Goal: Transaction & Acquisition: Book appointment/travel/reservation

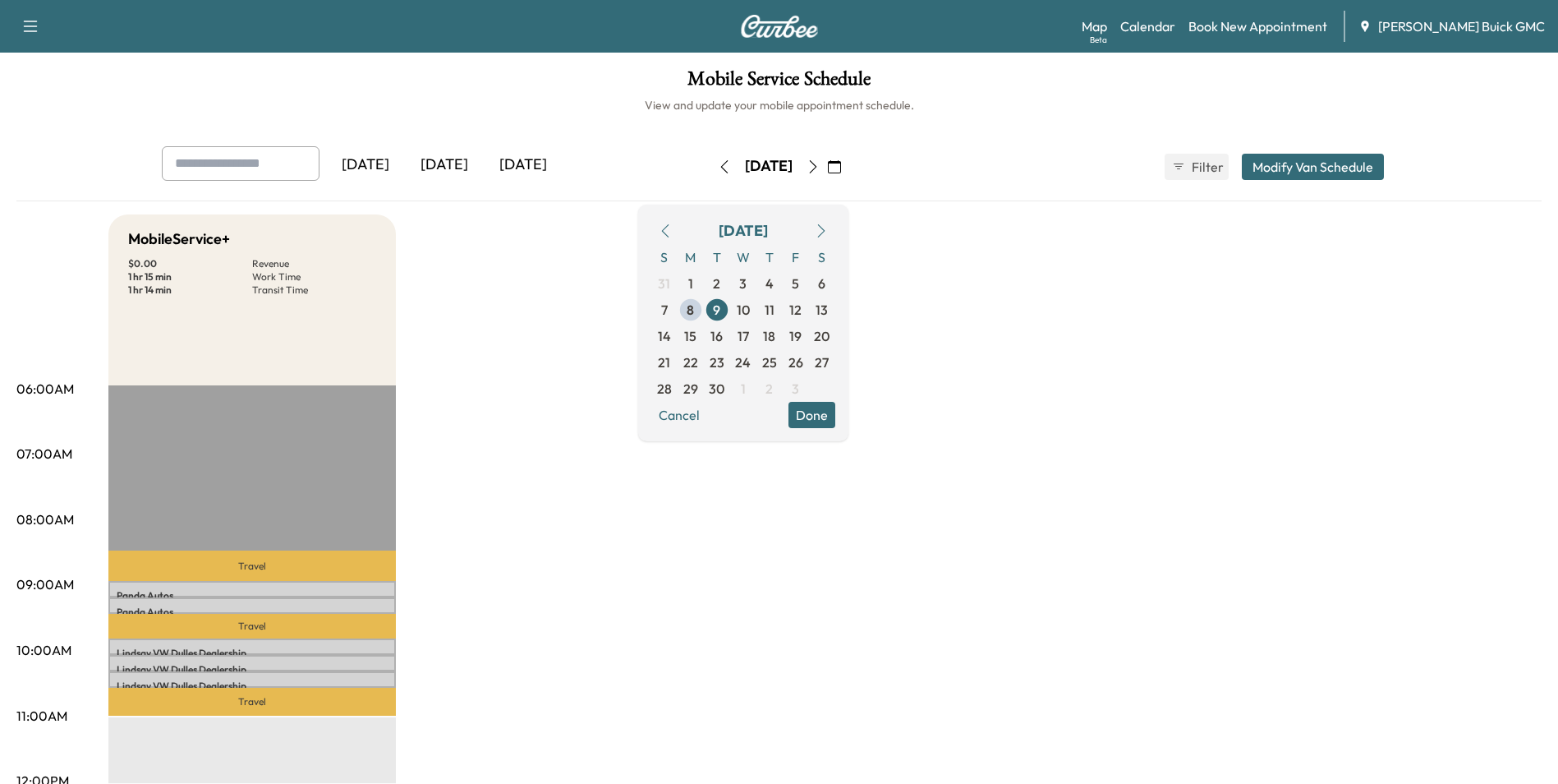
click at [721, 306] on span "9" at bounding box center [717, 310] width 7 height 20
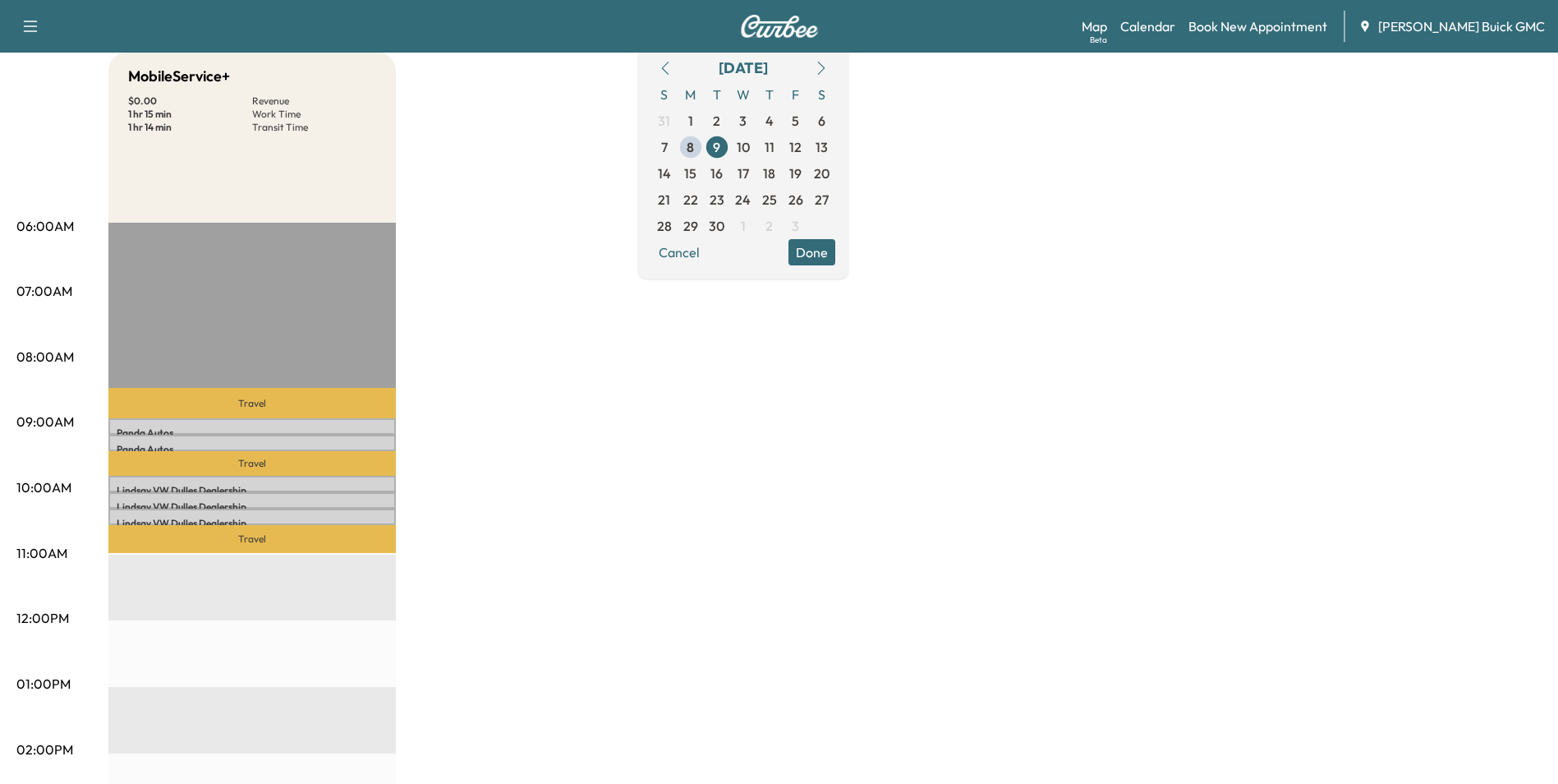
scroll to position [164, 0]
click at [1199, 304] on div "MobileService+ $ 0.00 Revenue 1 hr 15 min Work Time 1 hr 14 min Transit Time Tr…" at bounding box center [825, 666] width 1433 height 1232
click at [1118, 178] on div "MobileService+ $ 0.00 Revenue 1 hr 15 min Work Time 1 hr 14 min Transit Time Tr…" at bounding box center [825, 666] width 1433 height 1232
click at [821, 380] on div "MobileService+ $ 0.00 Revenue 1 hr 15 min Work Time 1 hr 14 min Transit Time Tr…" at bounding box center [825, 666] width 1433 height 1232
click at [558, 162] on div "MobileService+ $ 0.00 Revenue 1 hr 15 min Work Time 1 hr 14 min Transit Time Tr…" at bounding box center [825, 666] width 1433 height 1232
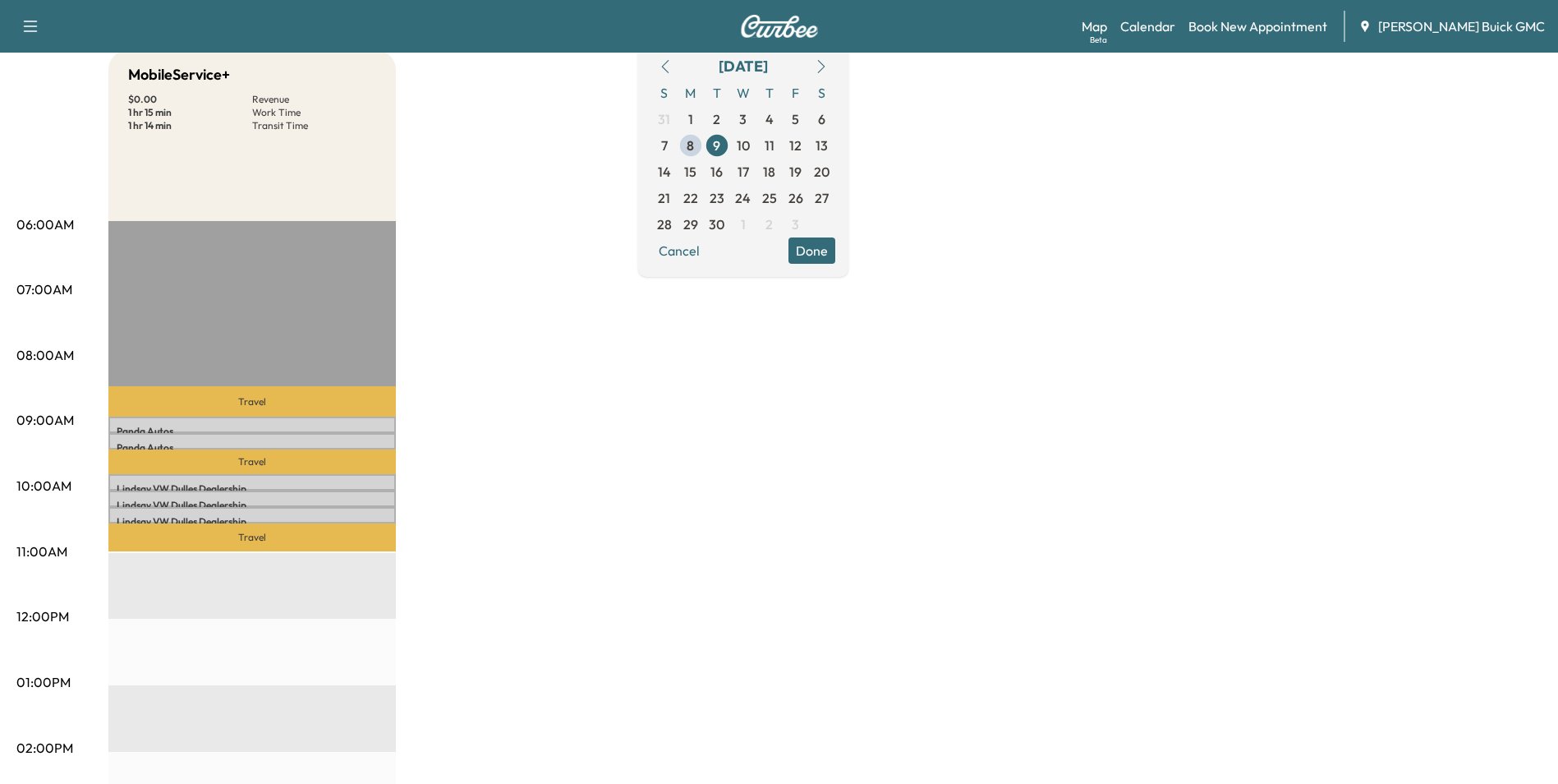
click at [1054, 194] on div "MobileService+ $ 0.00 Revenue 1 hr 15 min Work Time 1 hr 14 min Transit Time Tr…" at bounding box center [825, 666] width 1433 height 1232
drag, startPoint x: 1161, startPoint y: 491, endPoint x: 1170, endPoint y: 492, distance: 9.1
click at [1161, 491] on div "MobileService+ $ 0.00 Revenue 1 hr 15 min Work Time 1 hr 14 min Transit Time Tr…" at bounding box center [825, 666] width 1433 height 1232
click at [1426, 714] on div "MobileService+ $ 0.00 Revenue 1 hr 15 min Work Time 1 hr 14 min Transit Time Tr…" at bounding box center [825, 666] width 1433 height 1232
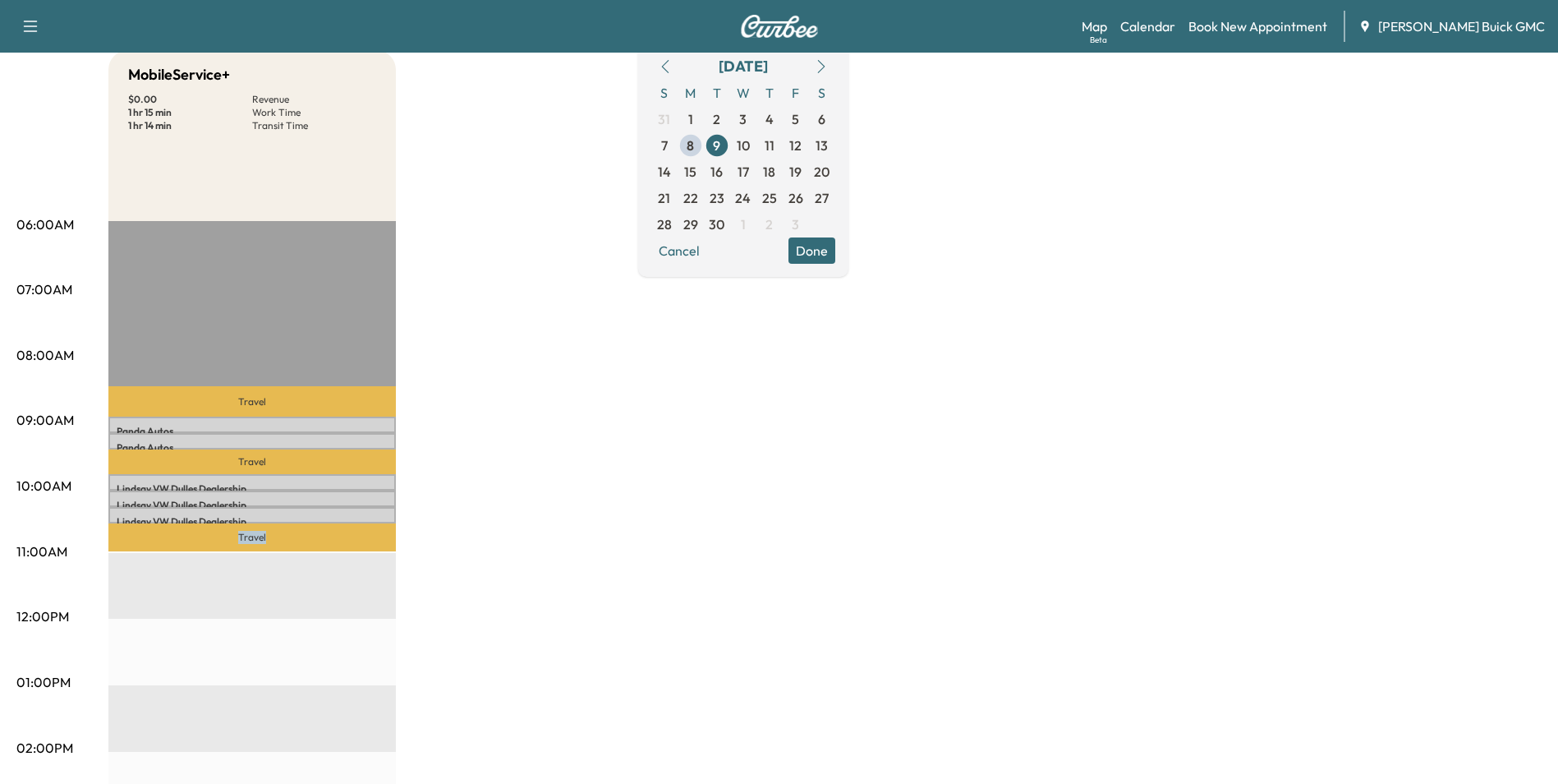
click at [1426, 714] on div "MobileService+ $ 0.00 Revenue 1 hr 15 min Work Time 1 hr 14 min Transit Time Tr…" at bounding box center [825, 666] width 1433 height 1232
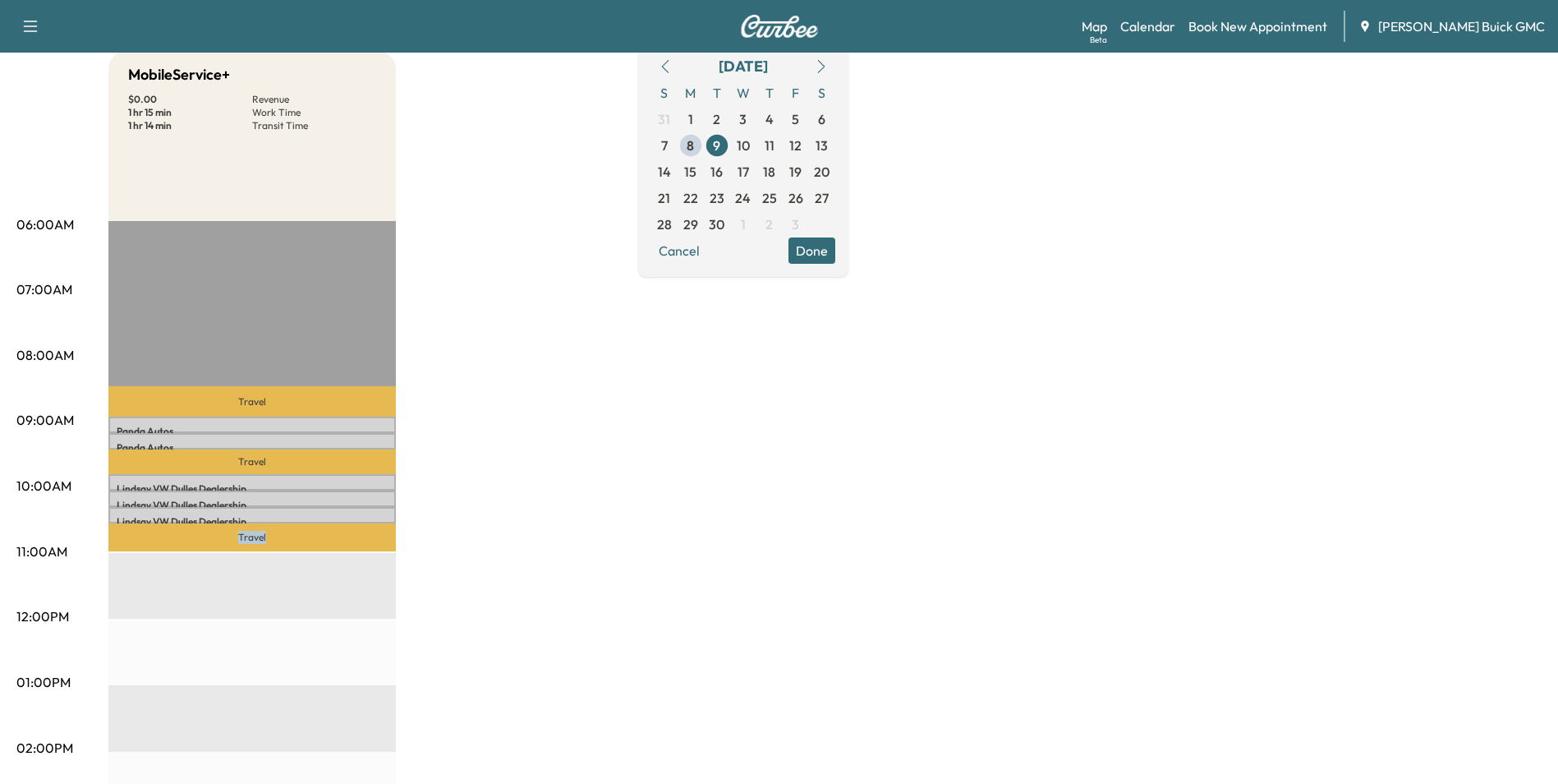
click at [1426, 714] on div "MobileService+ $ 0.00 Revenue 1 hr 15 min Work Time 1 hr 14 min Transit Time Tr…" at bounding box center [825, 666] width 1433 height 1232
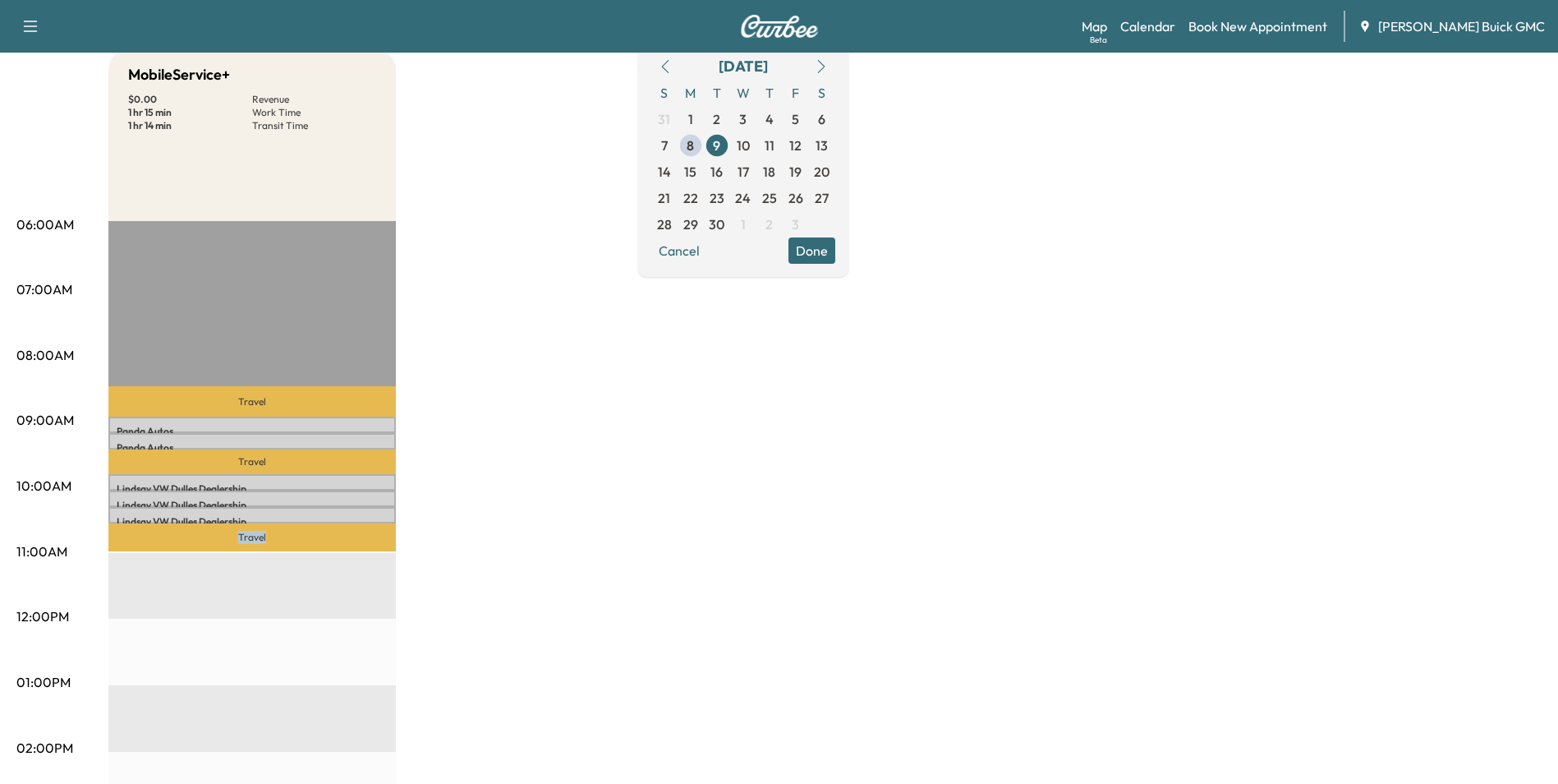
click at [1426, 714] on div "MobileService+ $ 0.00 Revenue 1 hr 15 min Work Time 1 hr 14 min Transit Time Tr…" at bounding box center [825, 666] width 1433 height 1232
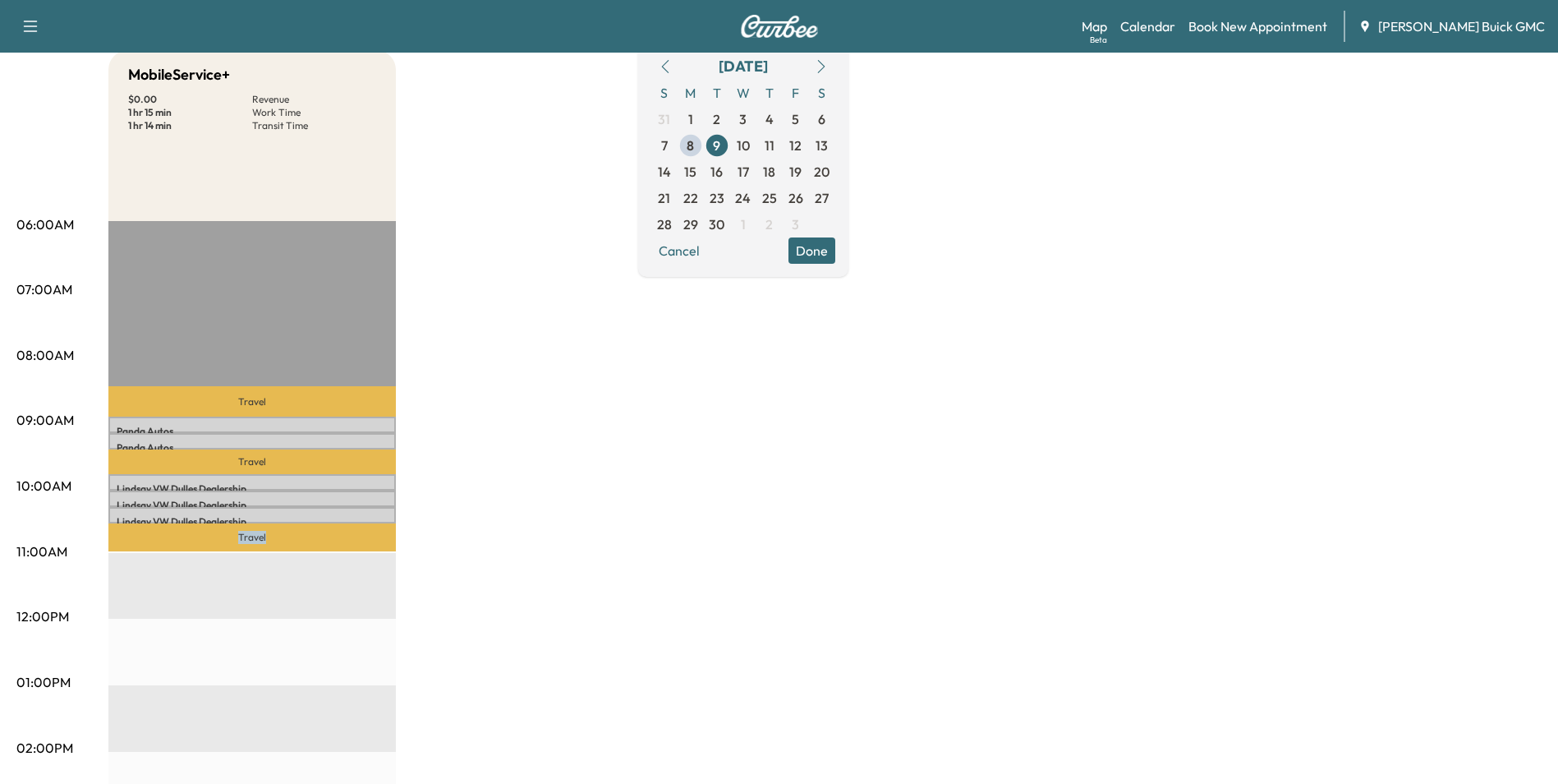
click at [1426, 714] on div "MobileService+ $ 0.00 Revenue 1 hr 15 min Work Time 1 hr 14 min Transit Time Tr…" at bounding box center [825, 666] width 1433 height 1232
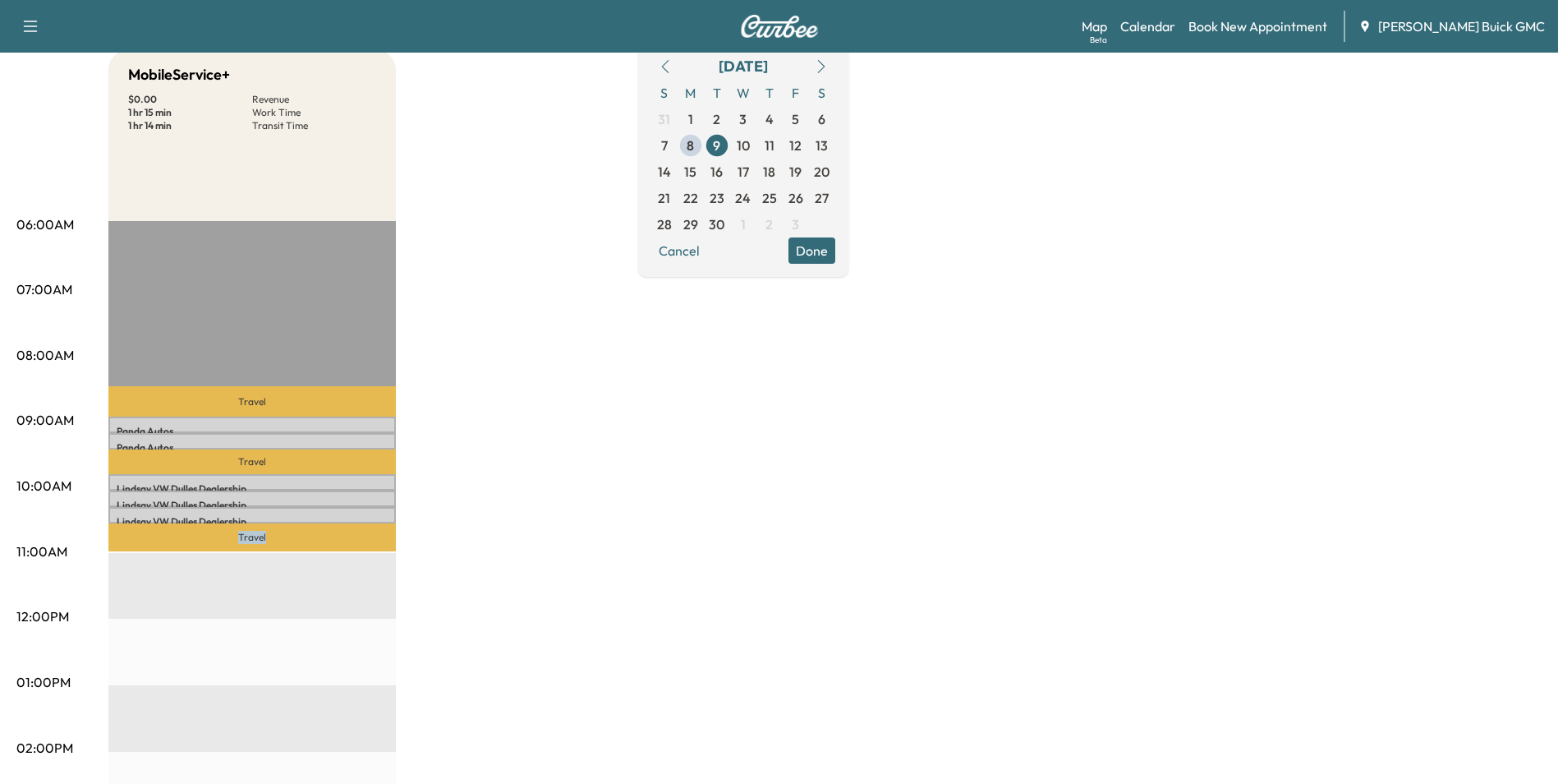
click at [1426, 714] on div "MobileService+ $ 0.00 Revenue 1 hr 15 min Work Time 1 hr 14 min Transit Time Tr…" at bounding box center [825, 666] width 1433 height 1232
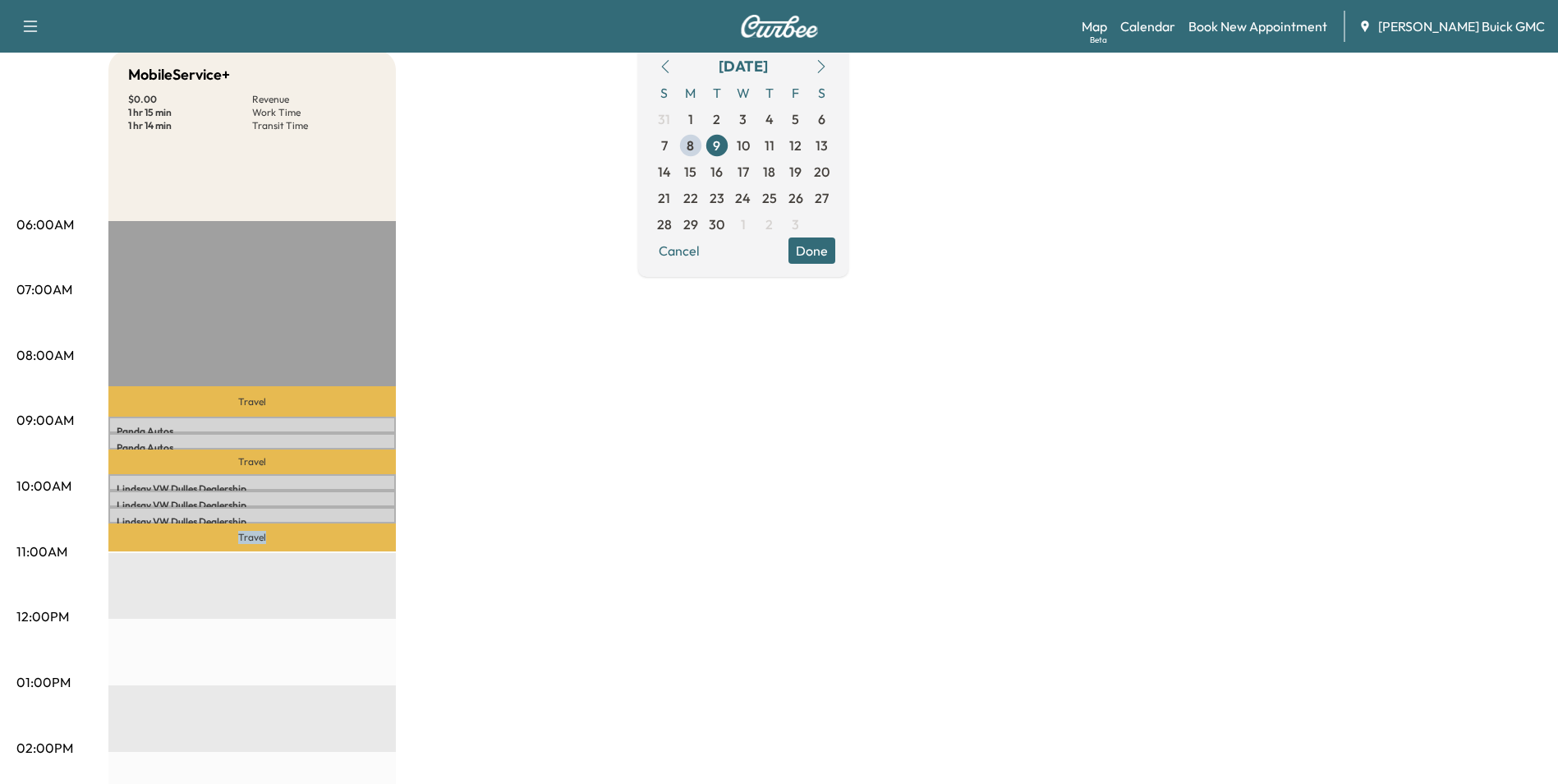
click at [1426, 714] on div "MobileService+ $ 0.00 Revenue 1 hr 15 min Work Time 1 hr 14 min Transit Time Tr…" at bounding box center [825, 666] width 1433 height 1232
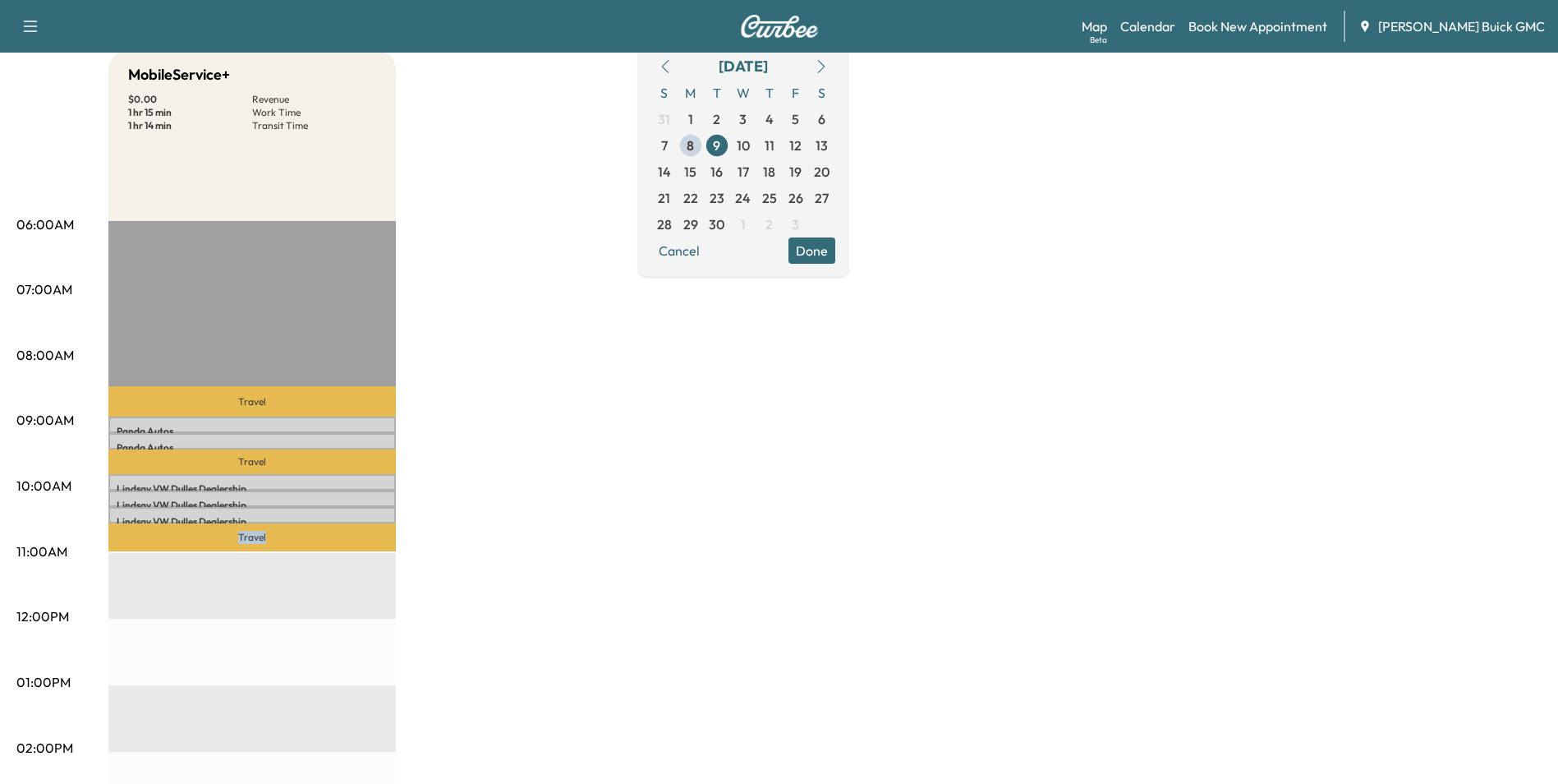
click at [1426, 714] on div "MobileService+ $ 0.00 Revenue 1 hr 15 min Work Time 1 hr 14 min Transit Time Tr…" at bounding box center [825, 666] width 1433 height 1232
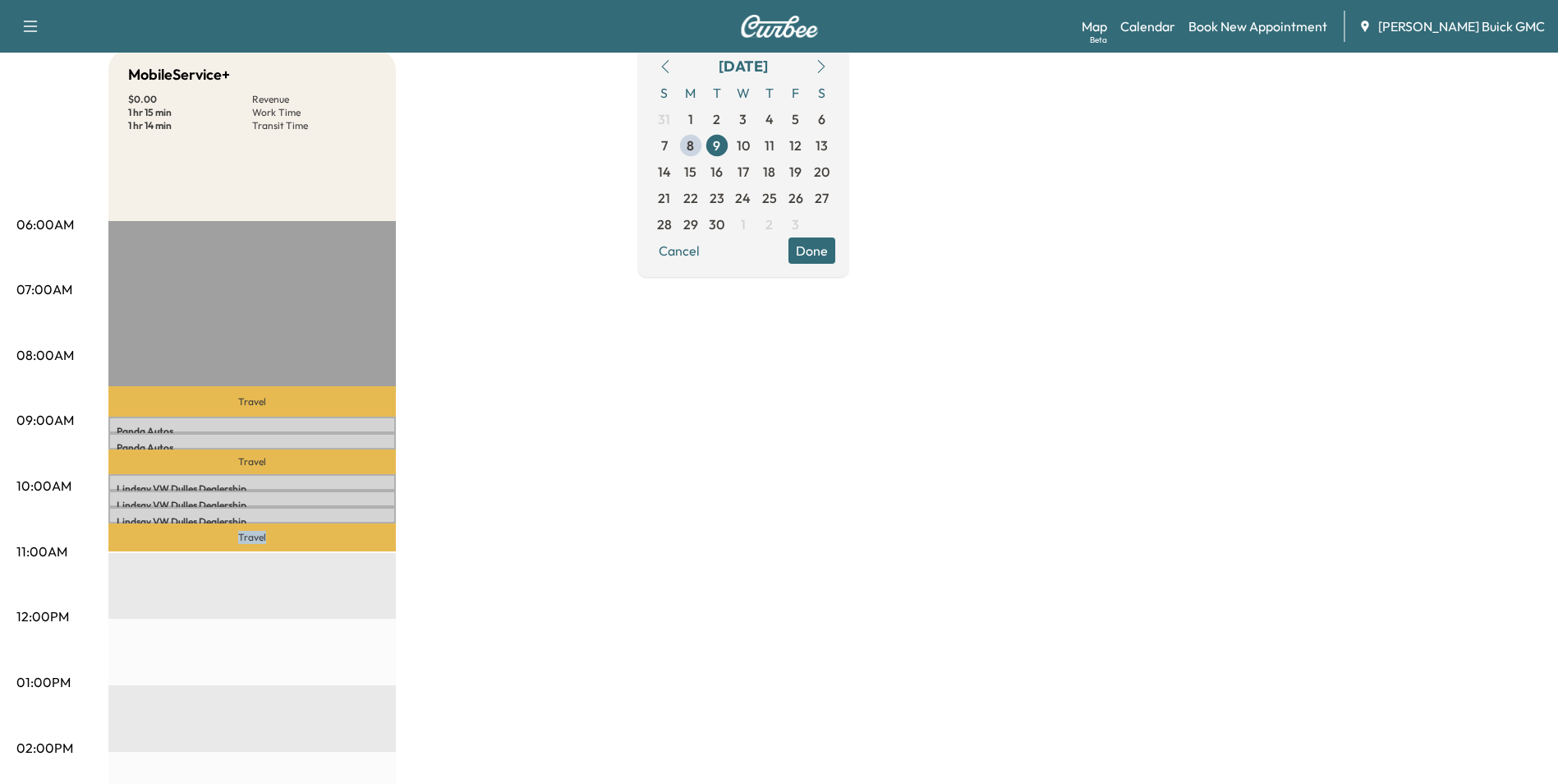
click at [1426, 714] on div "MobileService+ $ 0.00 Revenue 1 hr 15 min Work Time 1 hr 14 min Transit Time Tr…" at bounding box center [825, 666] width 1433 height 1232
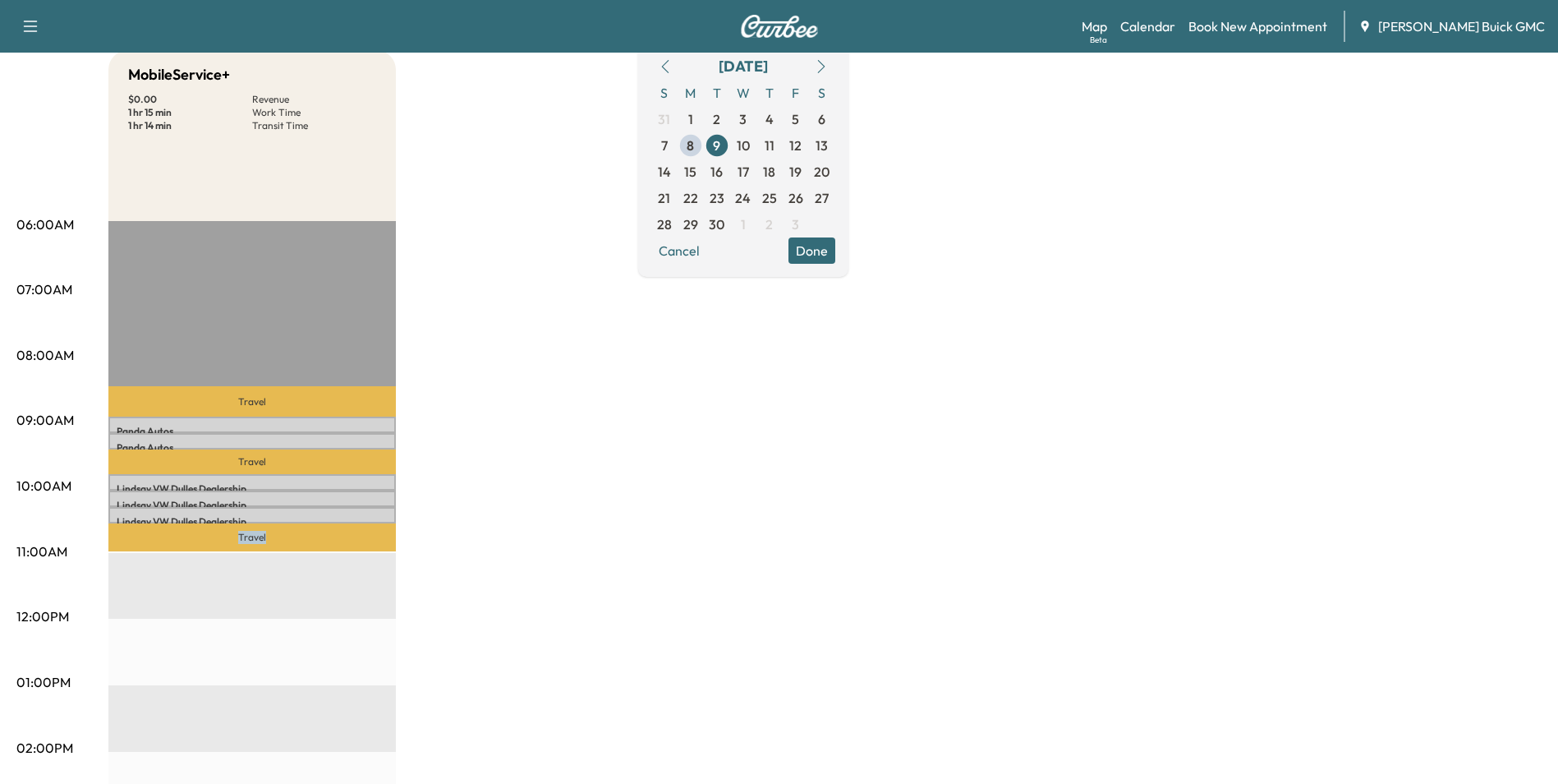
click at [1426, 714] on div "MobileService+ $ 0.00 Revenue 1 hr 15 min Work Time 1 hr 14 min Transit Time Tr…" at bounding box center [825, 666] width 1433 height 1232
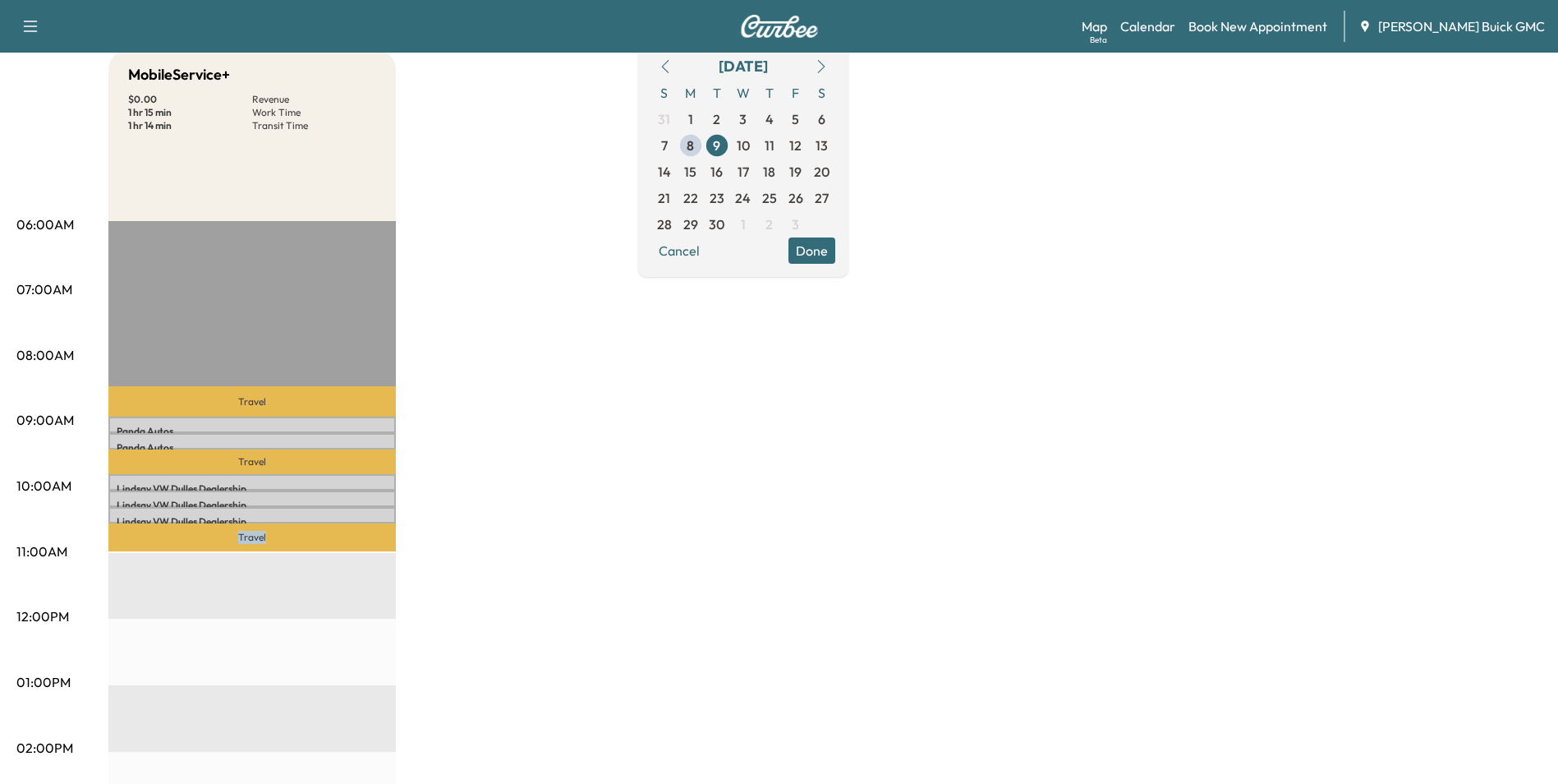
click at [1426, 714] on div "MobileService+ $ 0.00 Revenue 1 hr 15 min Work Time 1 hr 14 min Transit Time Tr…" at bounding box center [825, 666] width 1433 height 1232
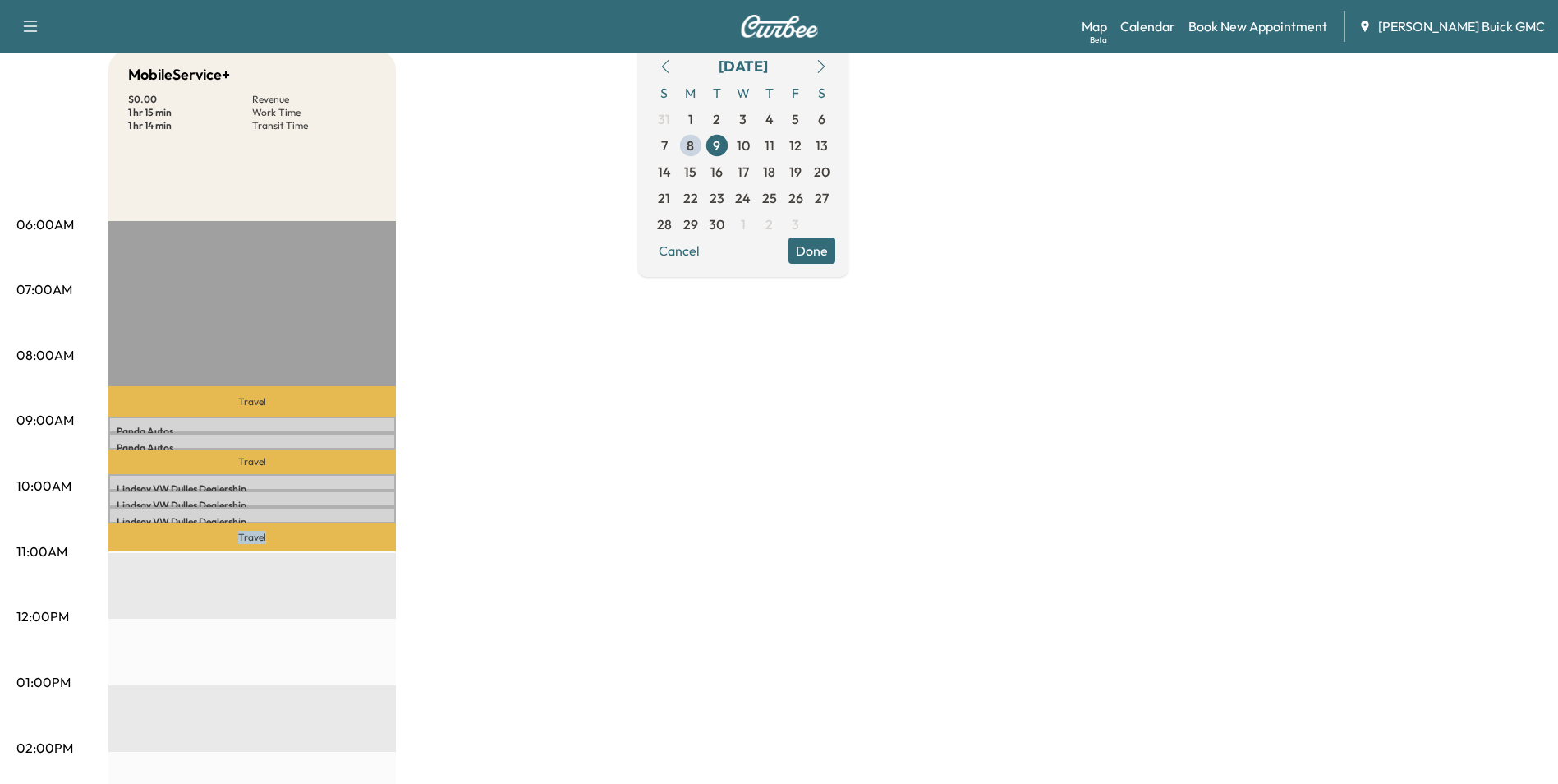
click at [1426, 714] on div "MobileService+ $ 0.00 Revenue 1 hr 15 min Work Time 1 hr 14 min Transit Time Tr…" at bounding box center [825, 666] width 1433 height 1232
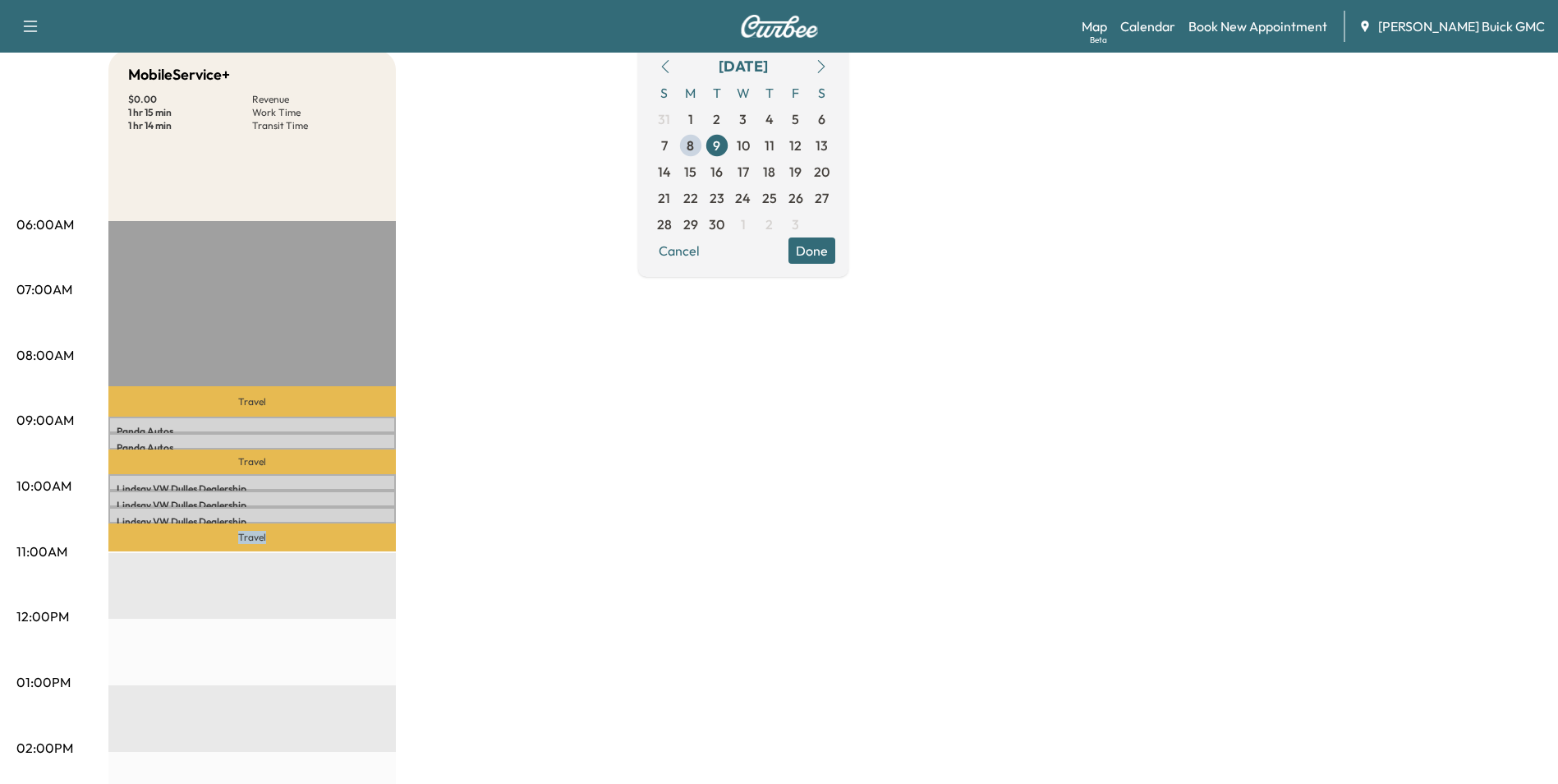
click at [1426, 714] on div "MobileService+ $ 0.00 Revenue 1 hr 15 min Work Time 1 hr 14 min Transit Time Tr…" at bounding box center [825, 666] width 1433 height 1232
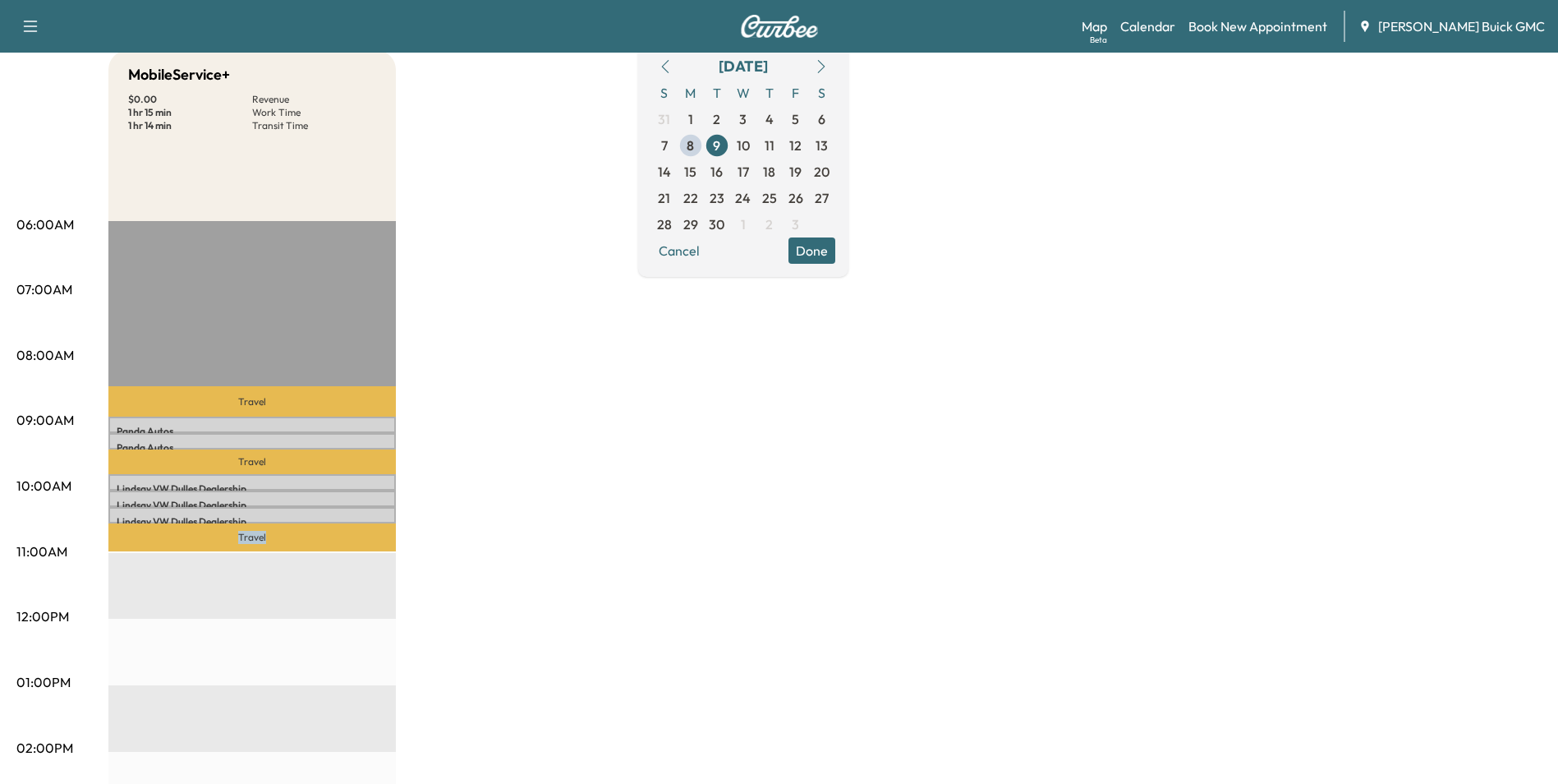
click at [1426, 714] on div "MobileService+ $ 0.00 Revenue 1 hr 15 min Work Time 1 hr 14 min Transit Time Tr…" at bounding box center [825, 666] width 1433 height 1232
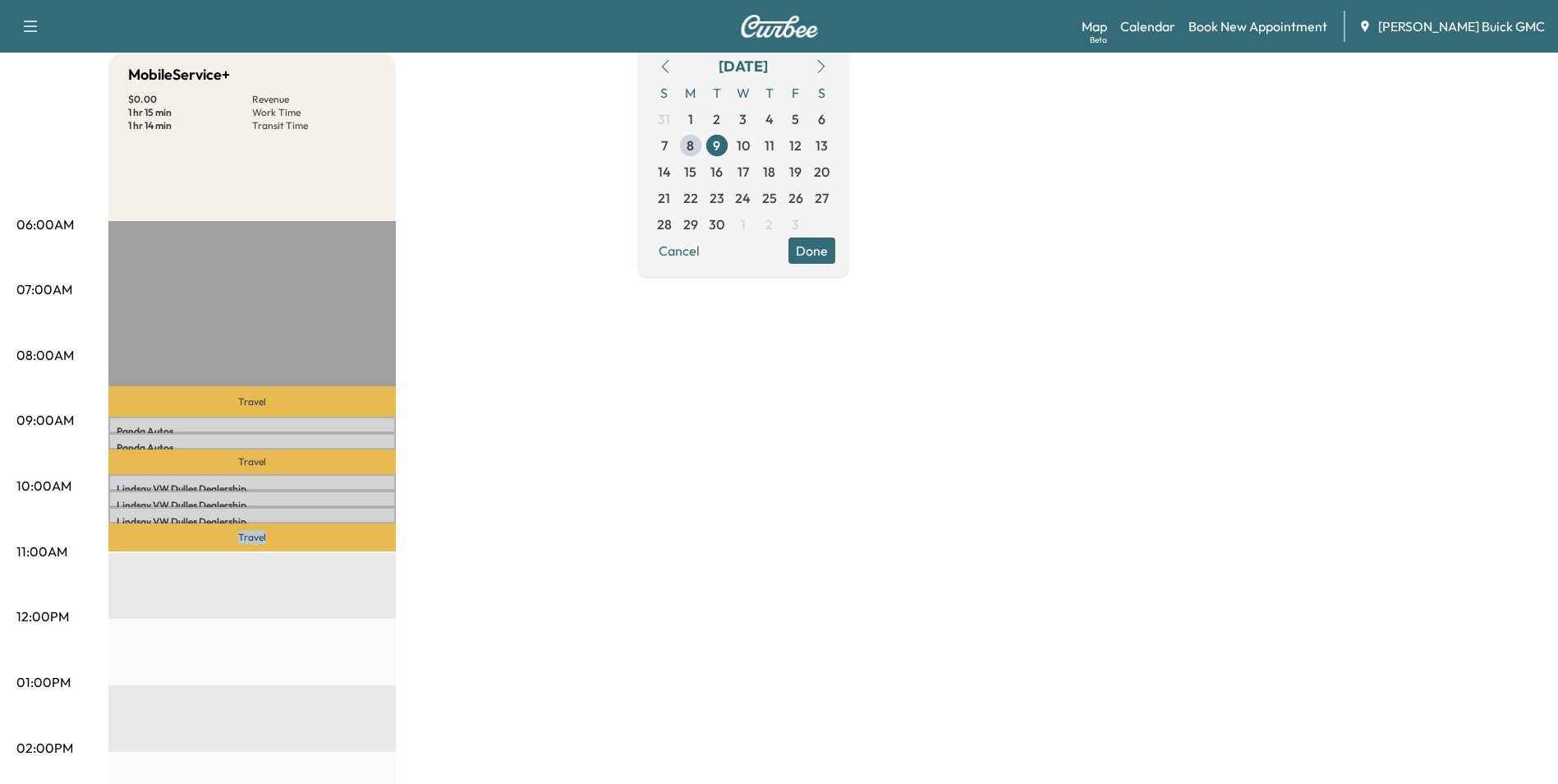
click at [1426, 714] on div "MobileService+ $ 0.00 Revenue 1 hr 15 min Work Time 1 hr 14 min Transit Time Tr…" at bounding box center [825, 666] width 1433 height 1232
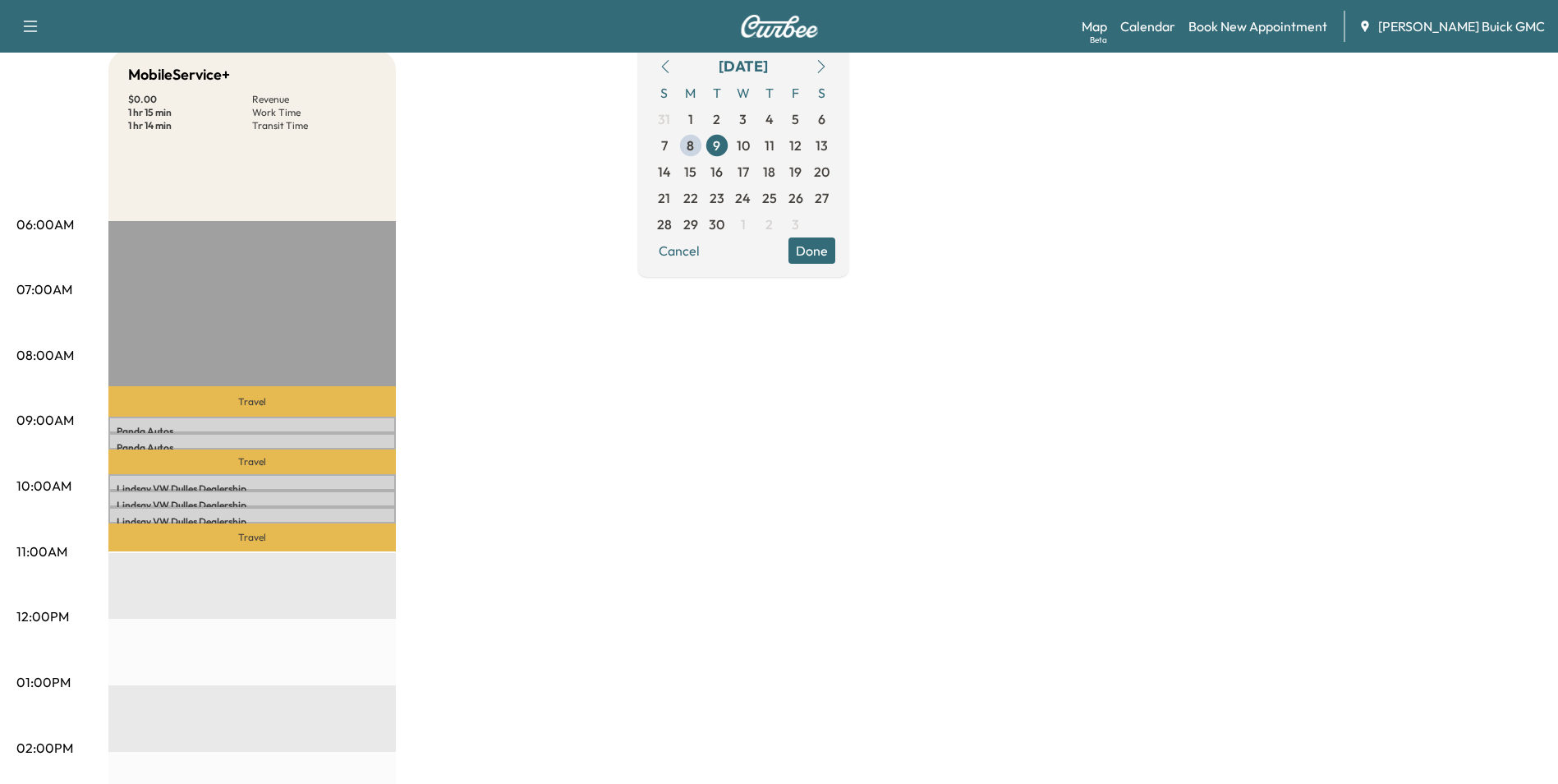
drag, startPoint x: 950, startPoint y: 456, endPoint x: 926, endPoint y: 486, distance: 38.4
click at [950, 457] on div "MobileService+ $ 0.00 Revenue 1 hr 15 min Work Time 1 hr 14 min Transit Time Tr…" at bounding box center [825, 666] width 1433 height 1232
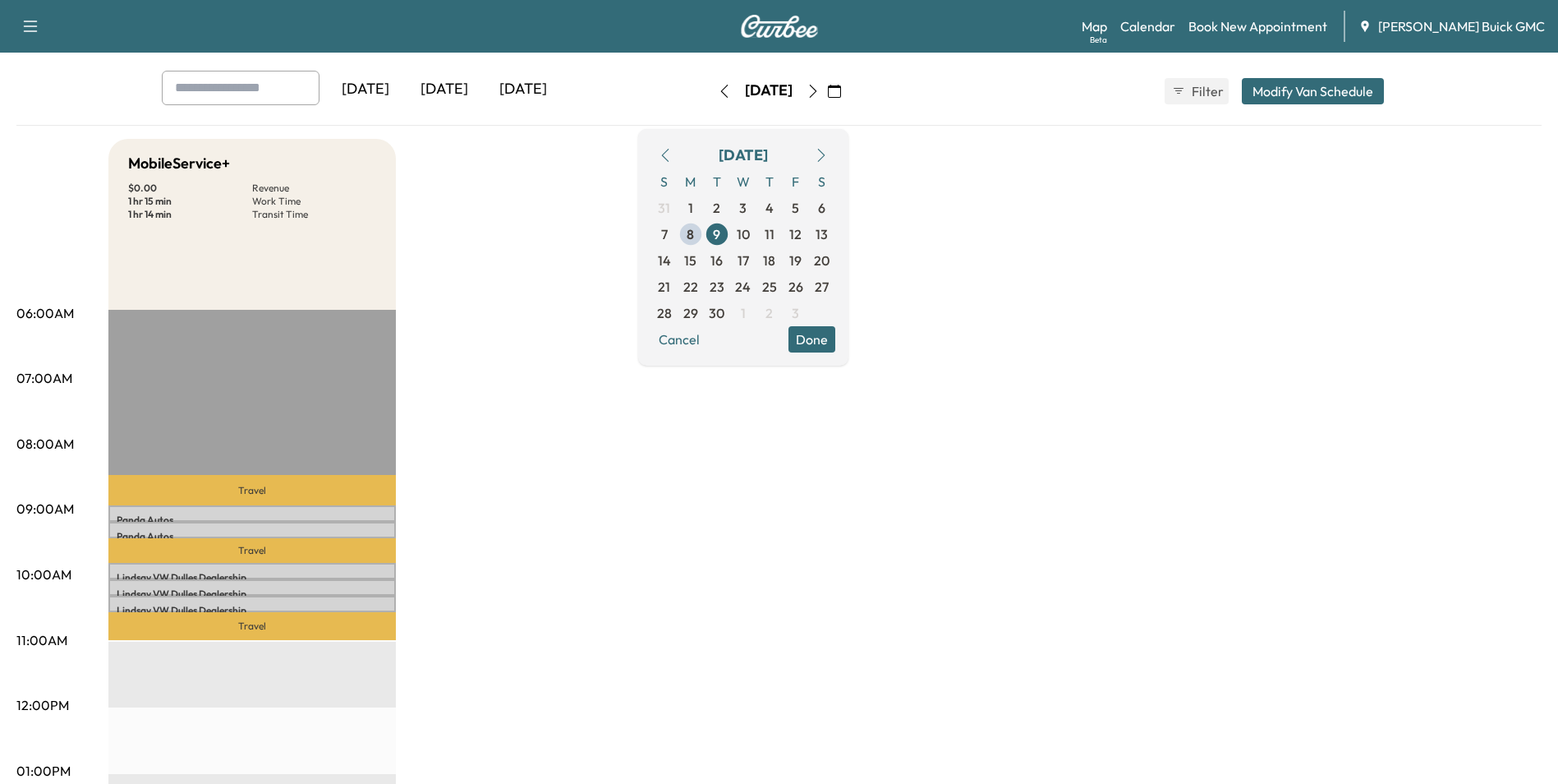
scroll to position [0, 0]
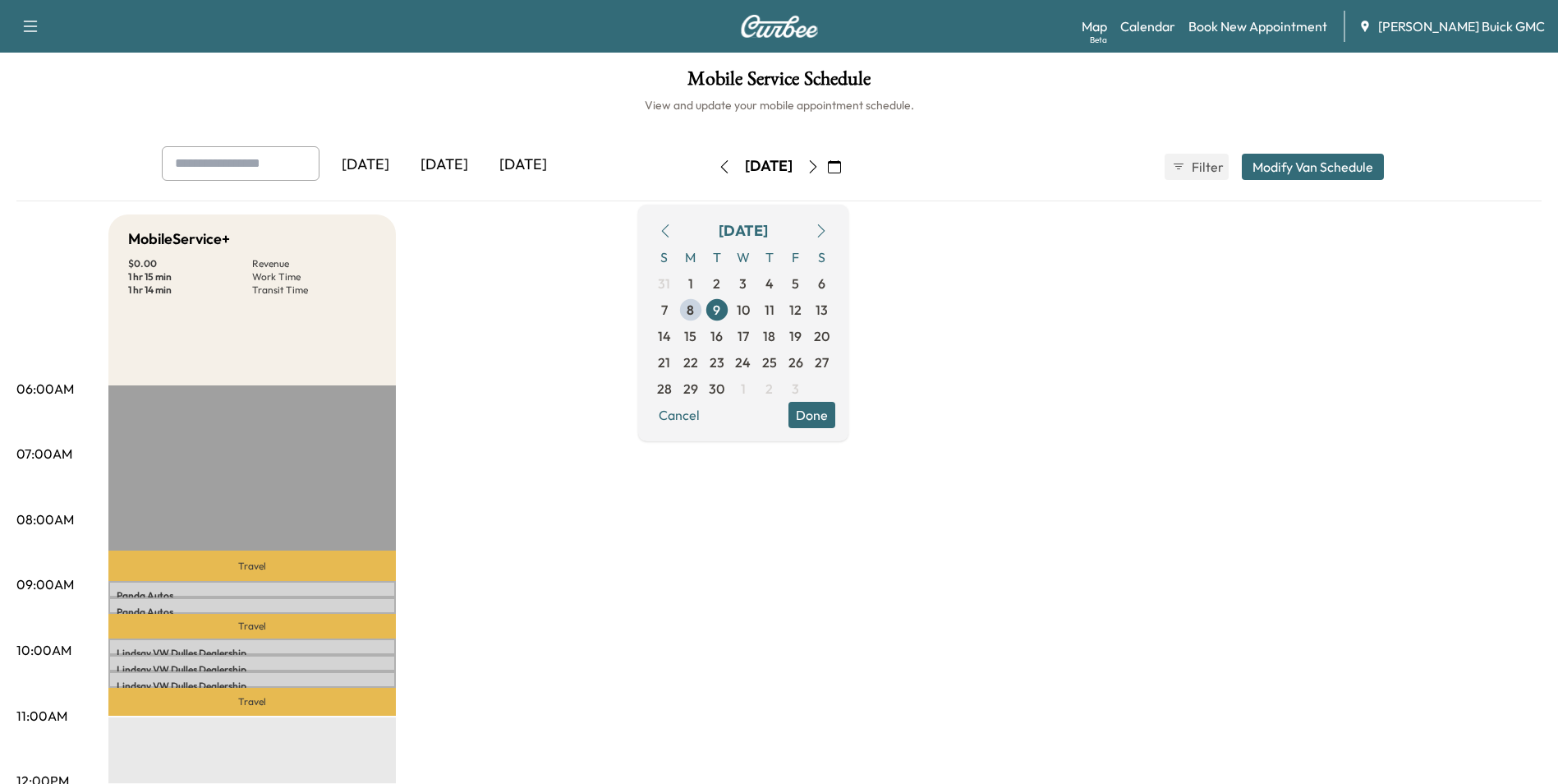
click at [1287, 24] on link "Book New Appointment" at bounding box center [1258, 27] width 139 height 20
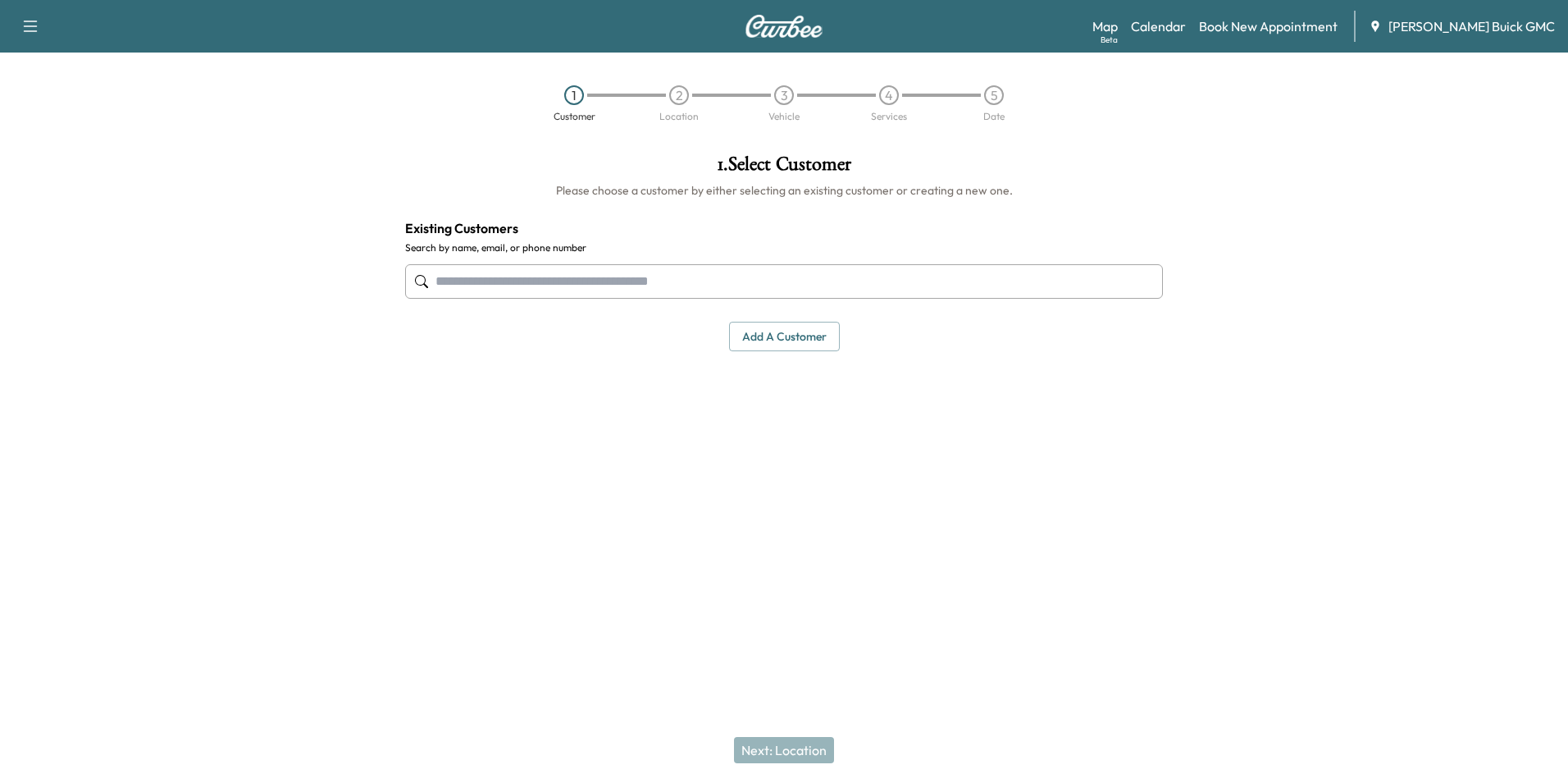
click at [601, 277] on input "text" at bounding box center [784, 280] width 758 height 34
type input "*"
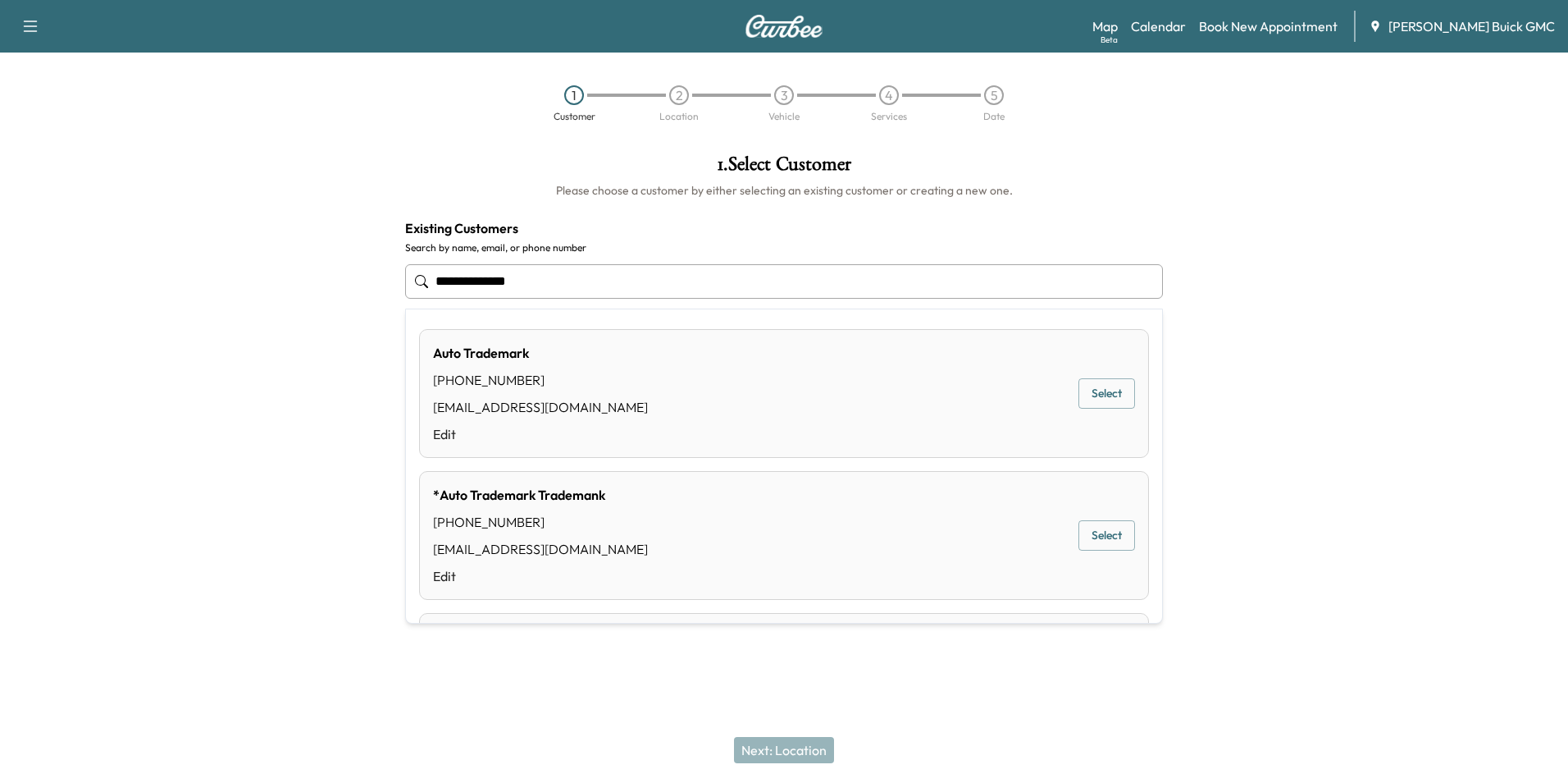
click at [1099, 387] on button "Select" at bounding box center [1107, 394] width 57 height 30
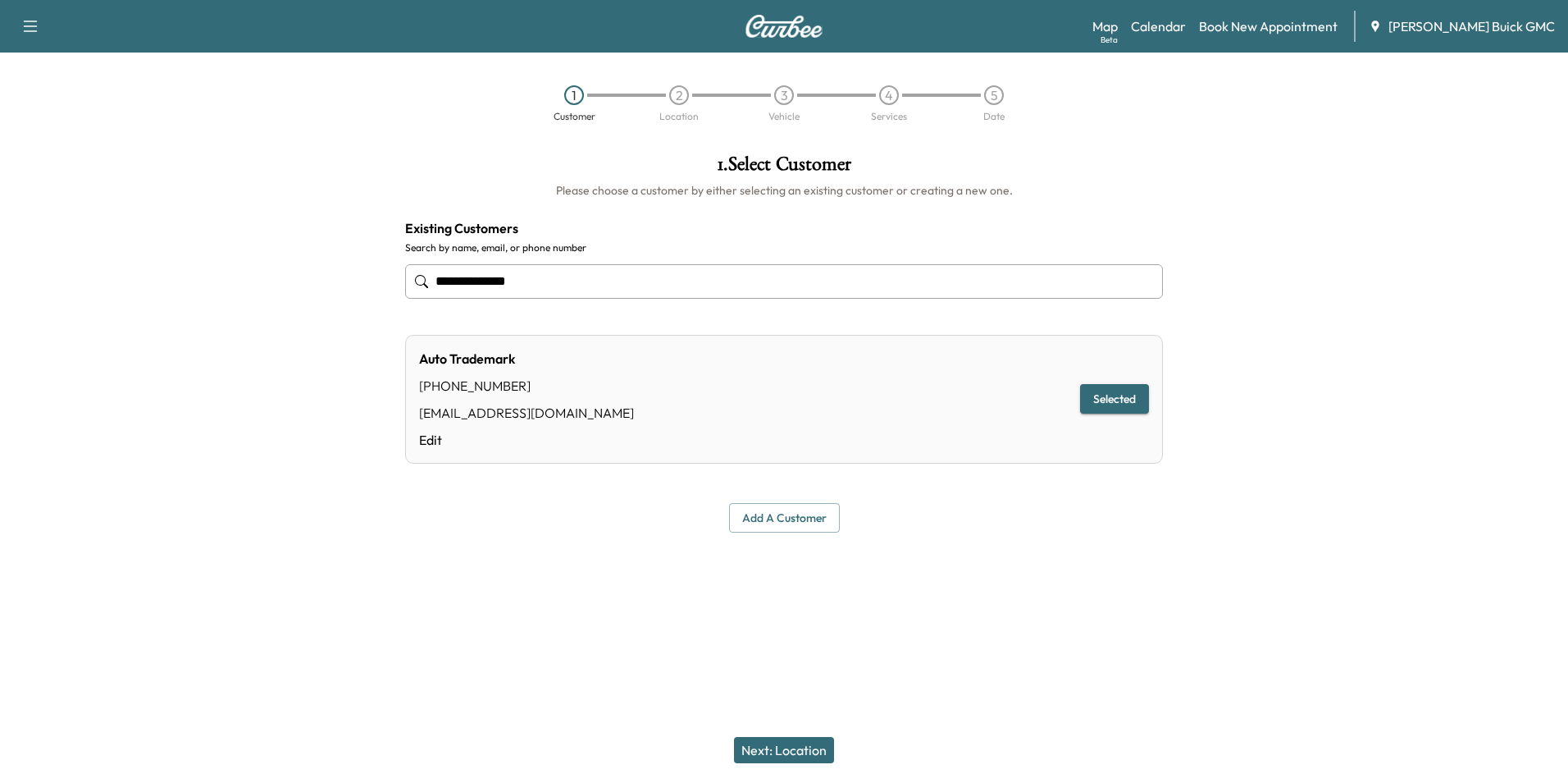
type input "**********"
click at [958, 597] on div at bounding box center [784, 572] width 1568 height 52
click at [791, 743] on button "Next: Location" at bounding box center [784, 750] width 100 height 27
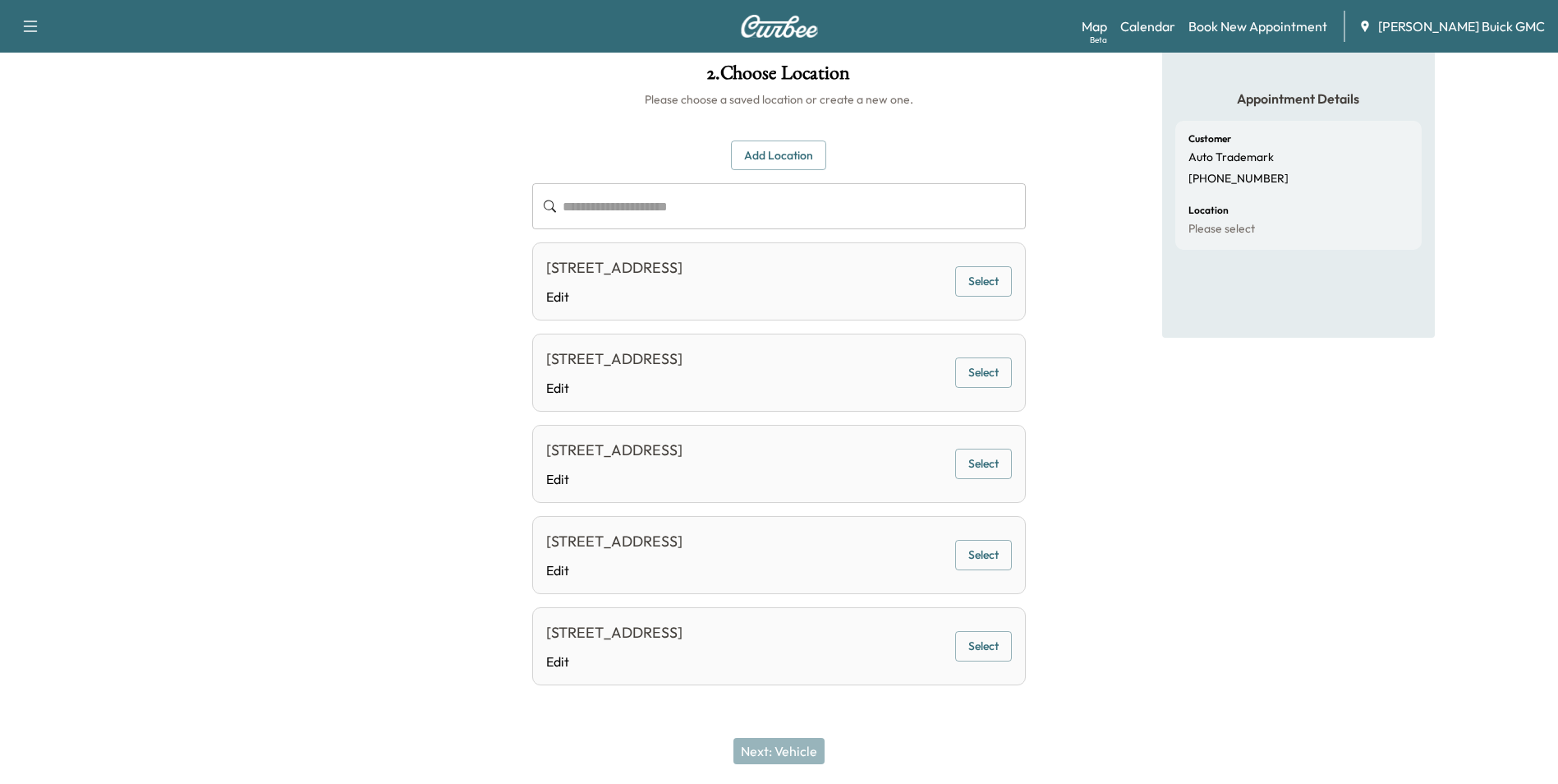
scroll to position [137, 0]
click at [977, 644] on button "Select" at bounding box center [984, 646] width 57 height 30
click at [806, 746] on button "Next: Vehicle" at bounding box center [778, 751] width 91 height 27
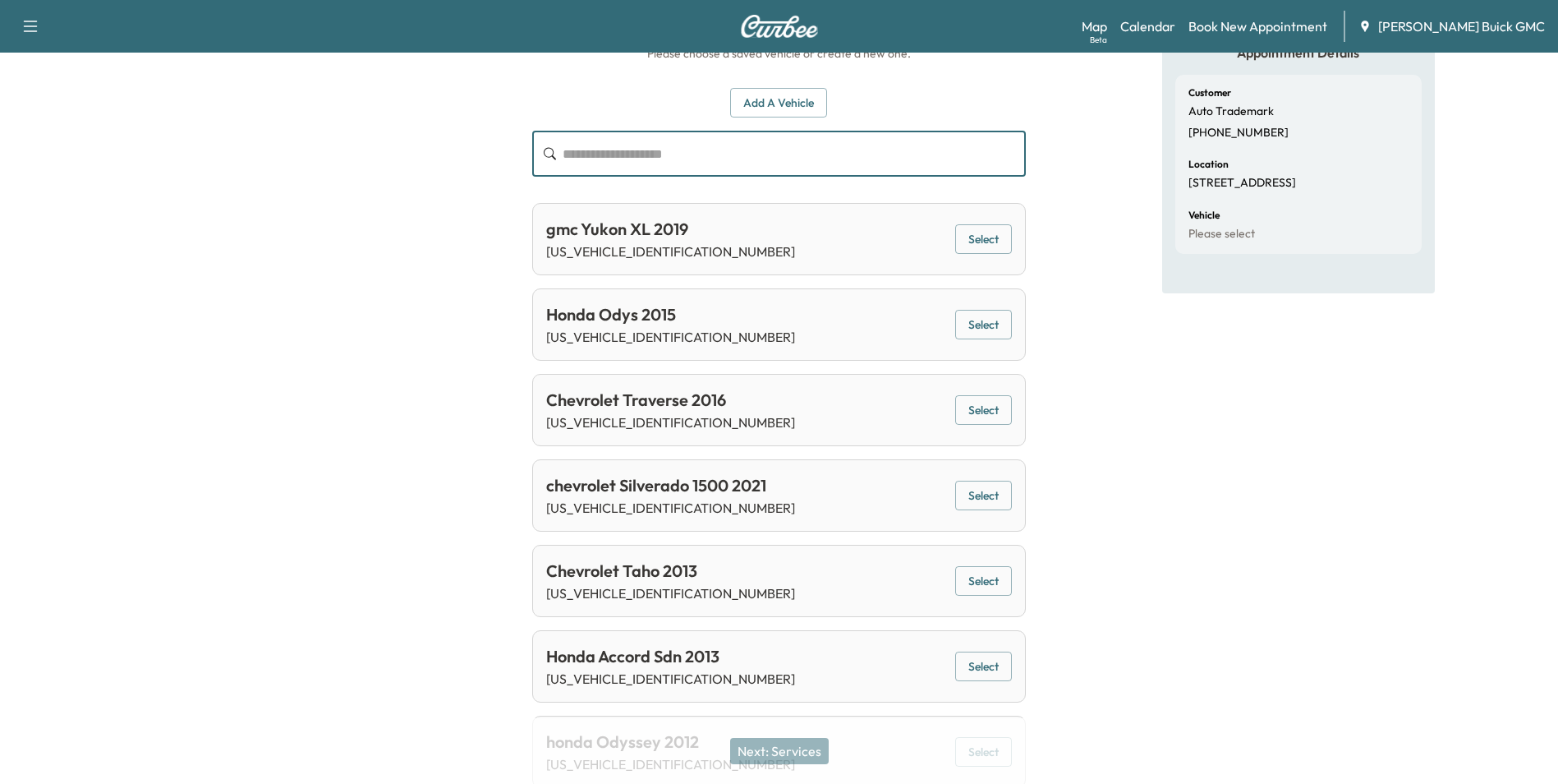
click at [699, 152] on input "text" at bounding box center [793, 153] width 462 height 46
click at [777, 97] on button "Add a Vehicle" at bounding box center [779, 102] width 97 height 30
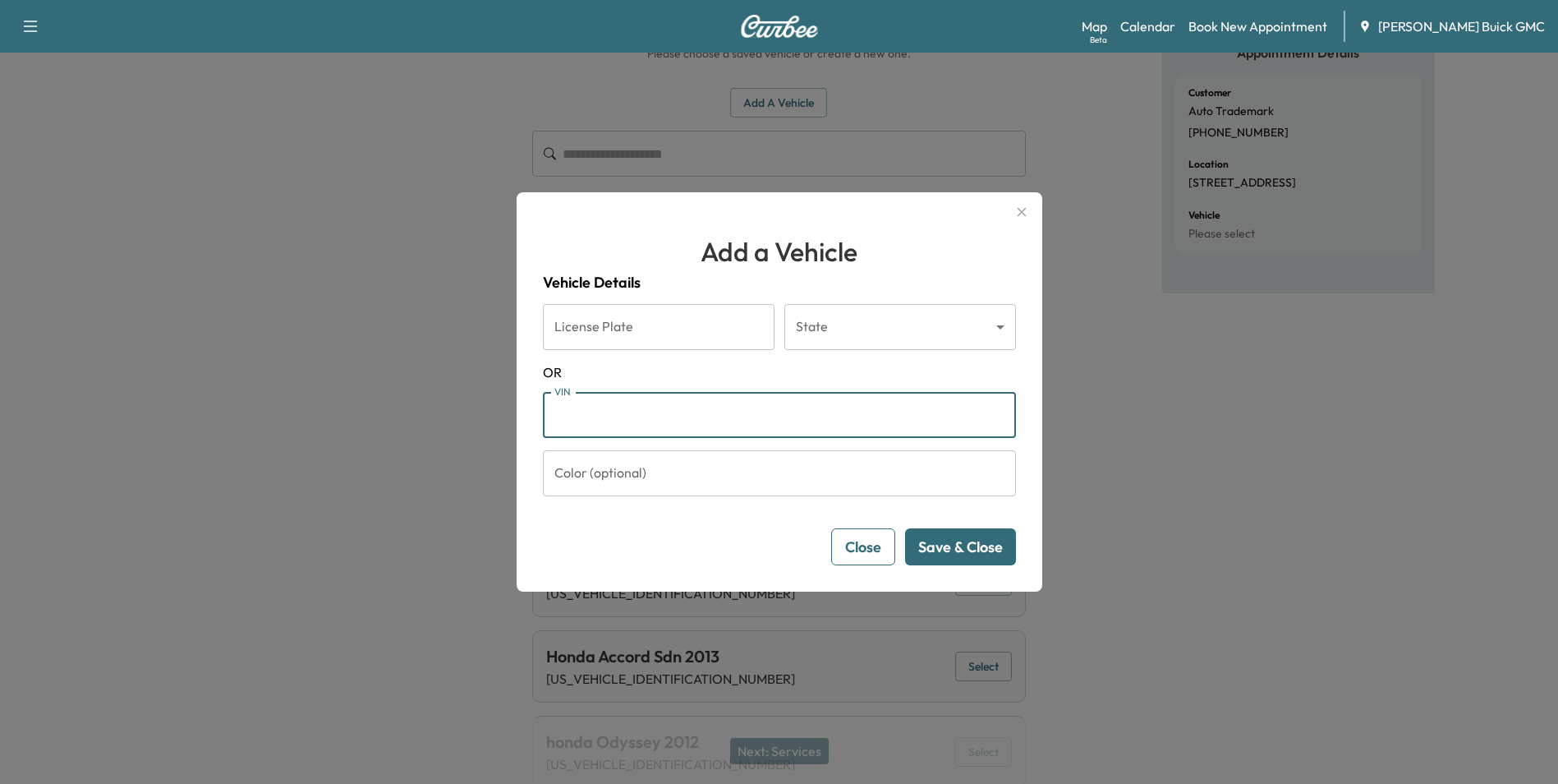
click at [623, 413] on input "VIN" at bounding box center [780, 414] width 473 height 46
type input "**********"
click at [951, 539] on button "Save & Close" at bounding box center [961, 547] width 111 height 37
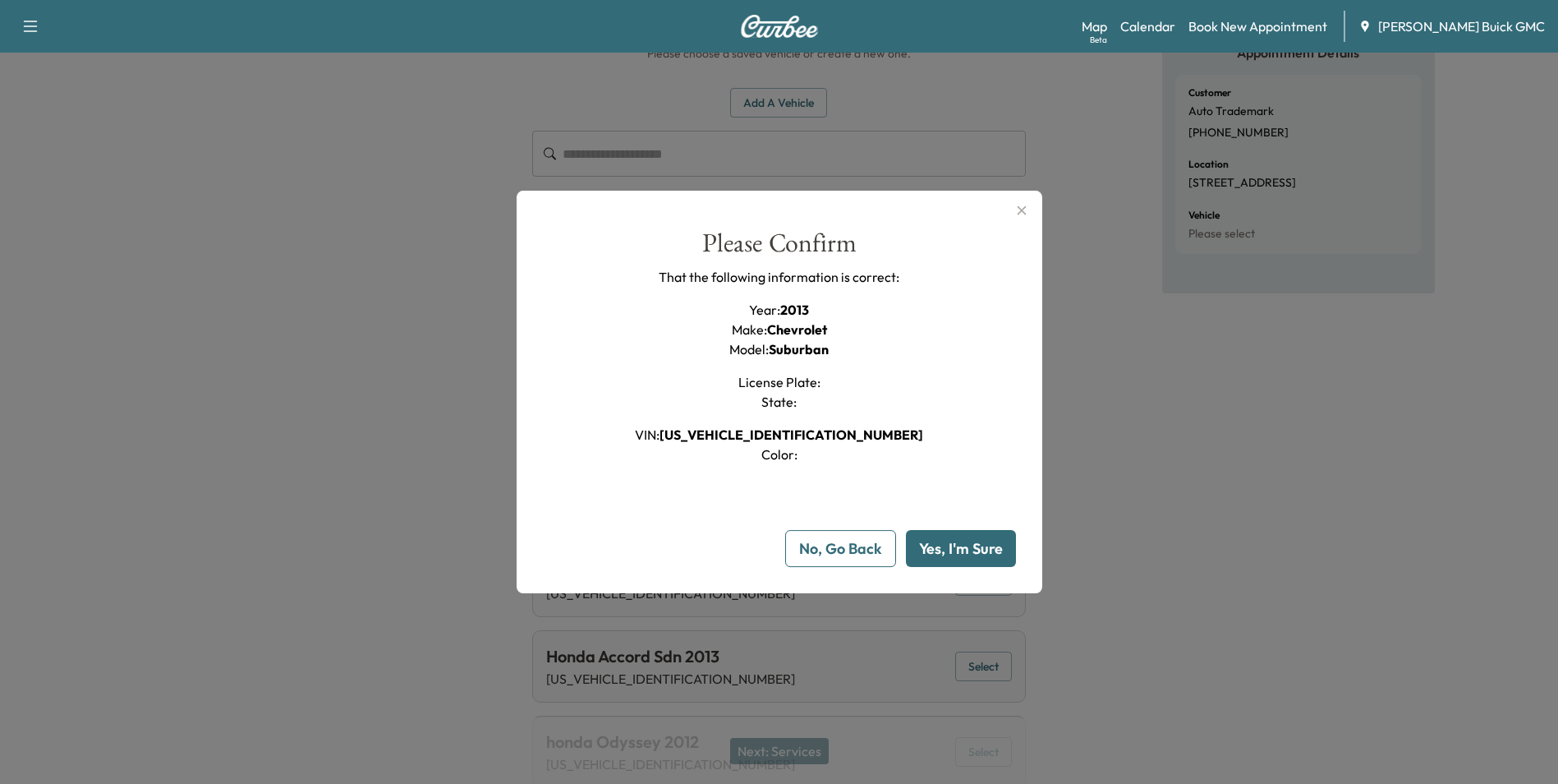
click at [951, 540] on button "Yes, I'm Sure" at bounding box center [961, 548] width 110 height 37
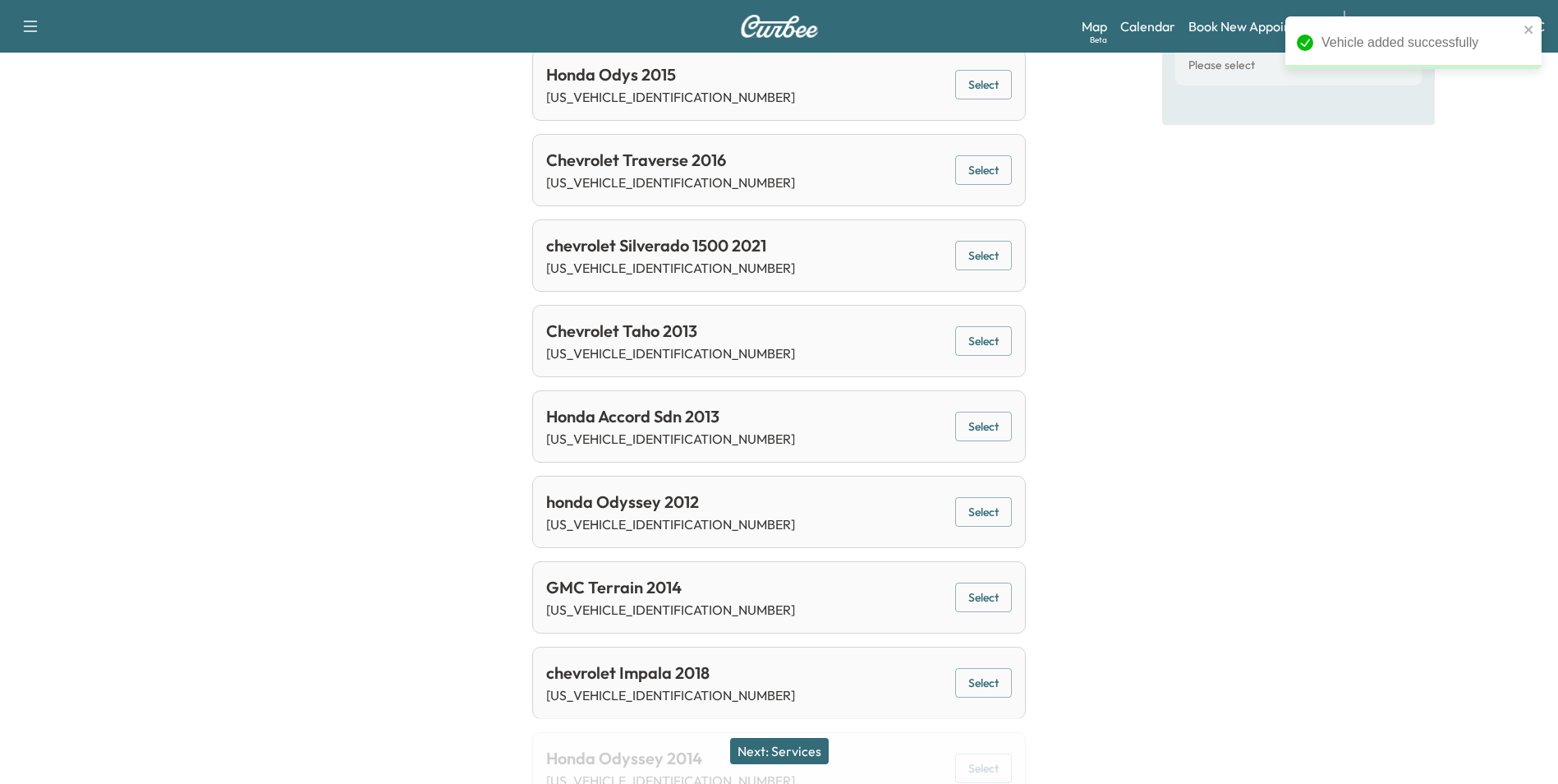
scroll to position [383, 0]
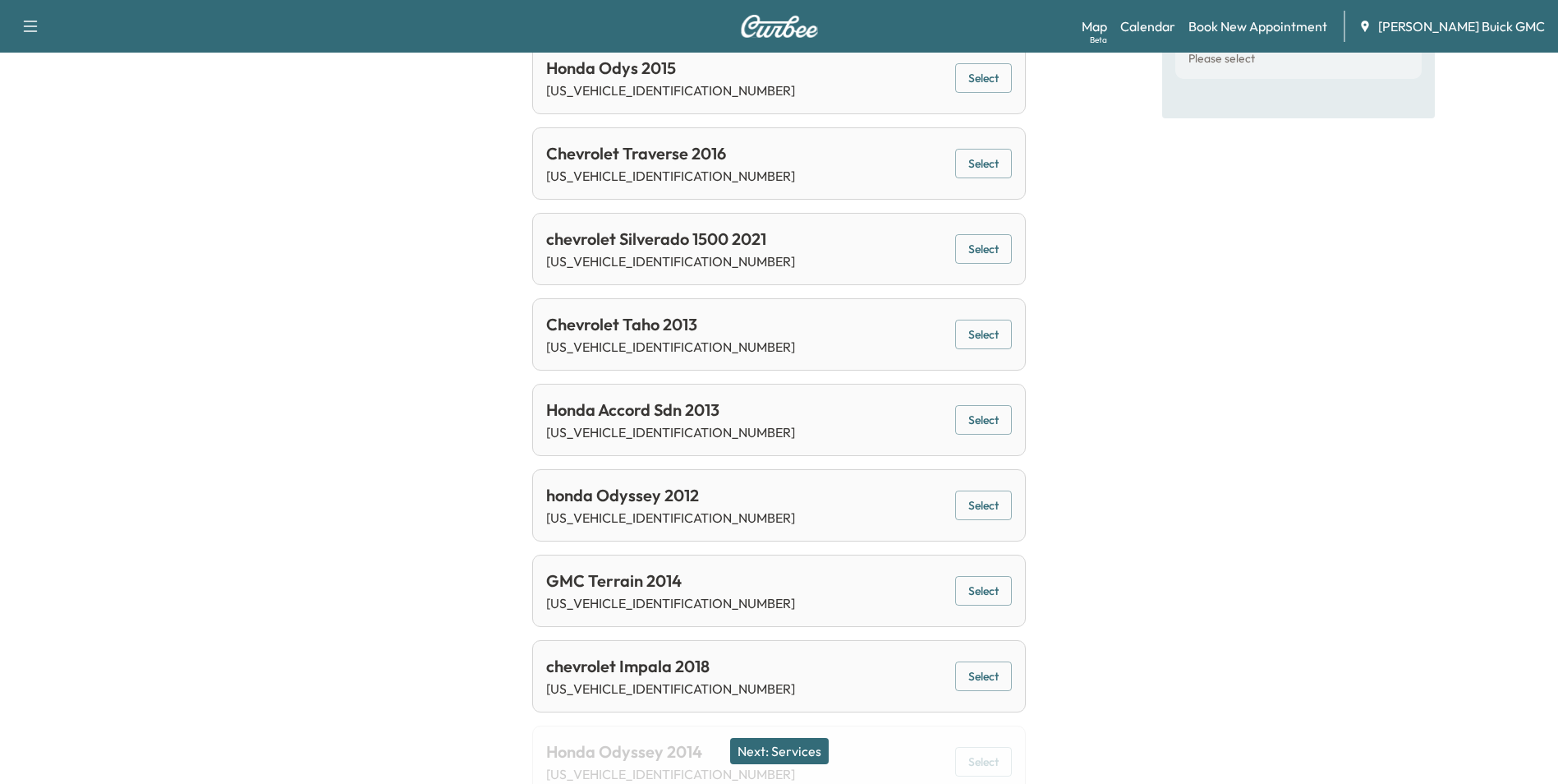
click at [791, 746] on button "Next: Services" at bounding box center [780, 751] width 98 height 27
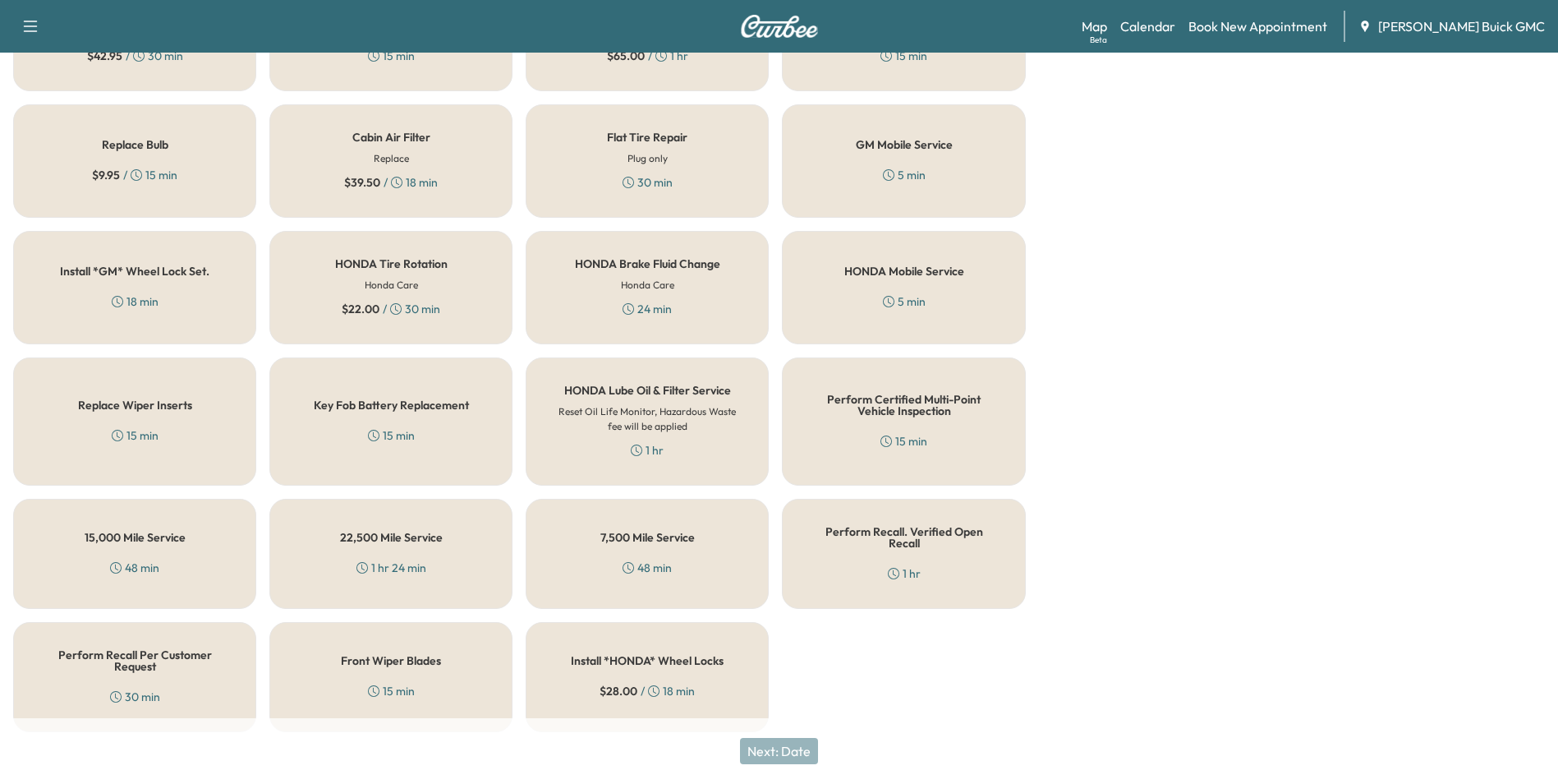
scroll to position [470, 0]
click at [191, 670] on div "Perform Recall Per Customer Request 30 min" at bounding box center [135, 674] width 243 height 110
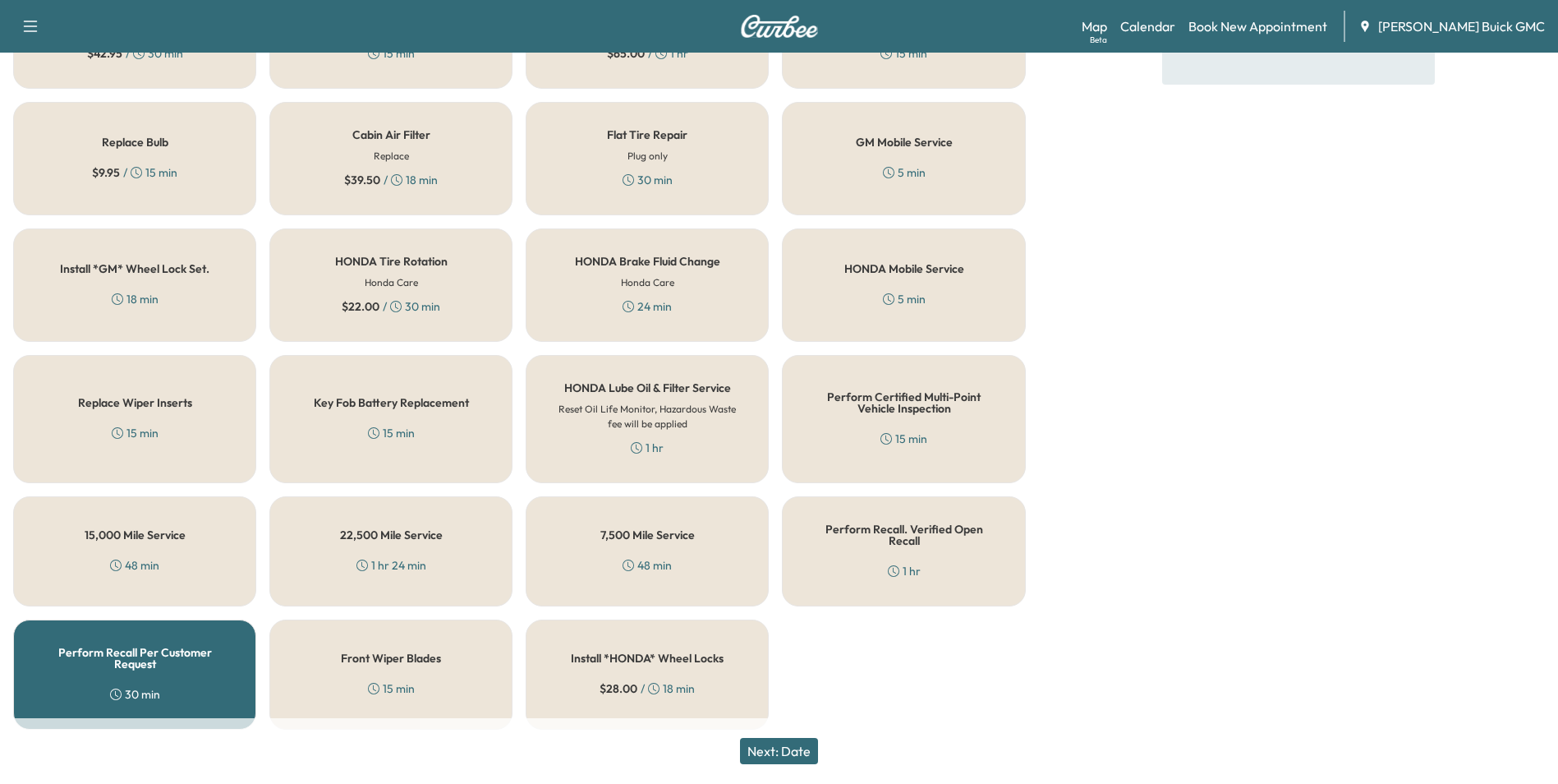
click at [799, 748] on button "Next: Date" at bounding box center [779, 751] width 78 height 27
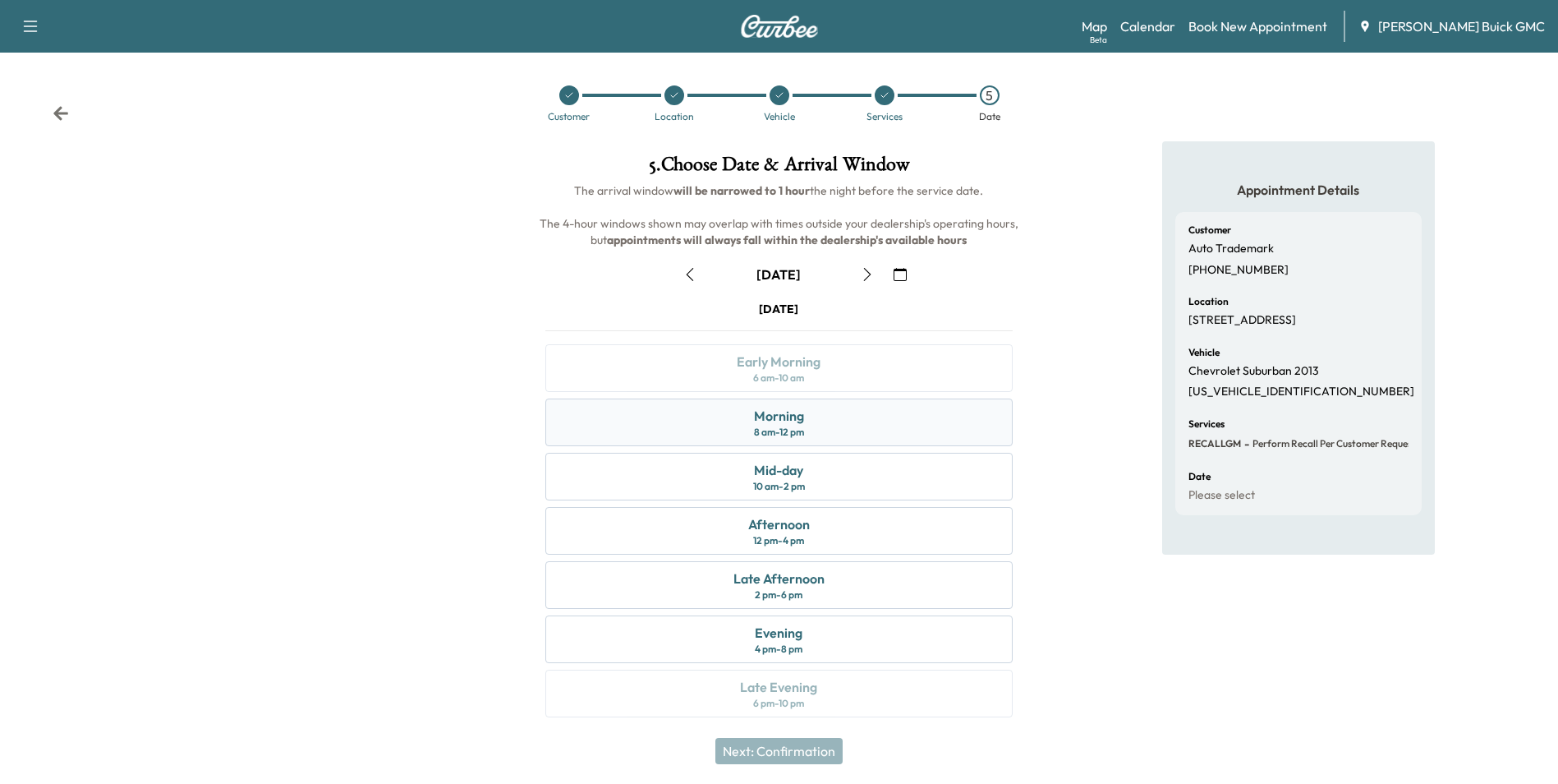
click at [821, 415] on div "Morning 8 am - 12 pm" at bounding box center [779, 422] width 467 height 47
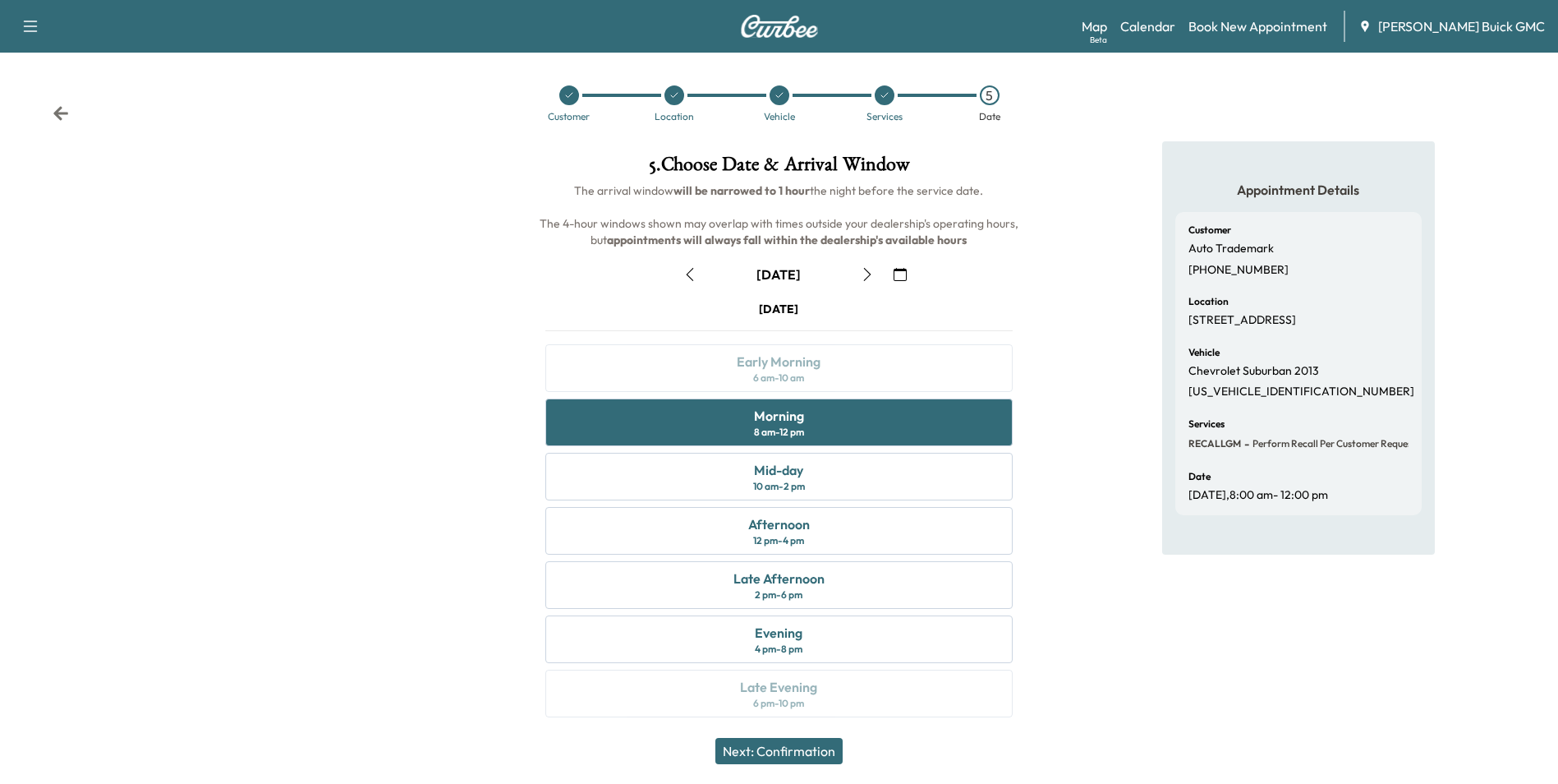
click at [801, 748] on button "Next: Confirmation" at bounding box center [779, 751] width 127 height 27
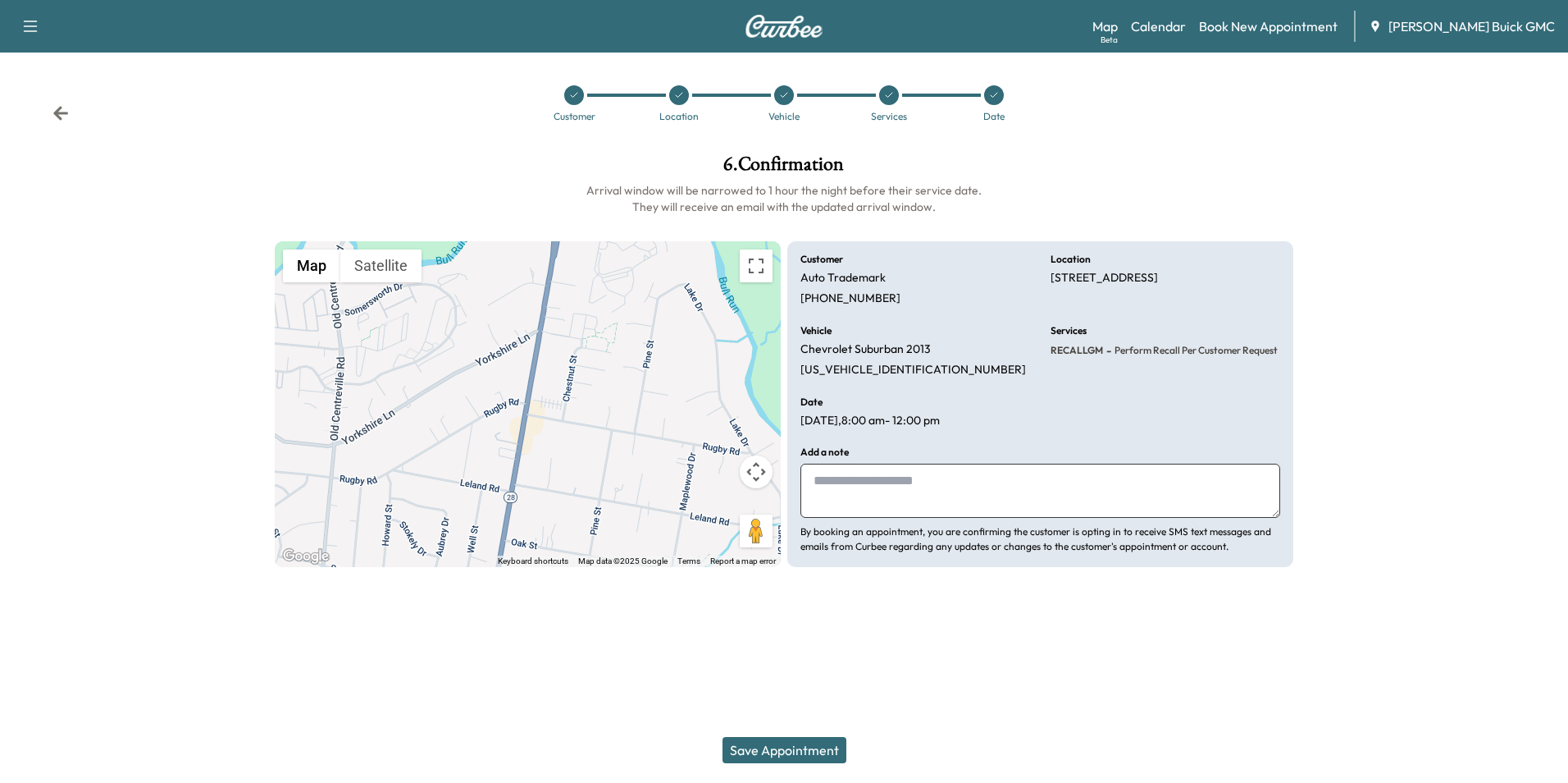
click at [877, 491] on textarea at bounding box center [1040, 490] width 480 height 54
type textarea "**********"
click at [802, 751] on button "Save Appointment" at bounding box center [784, 750] width 124 height 27
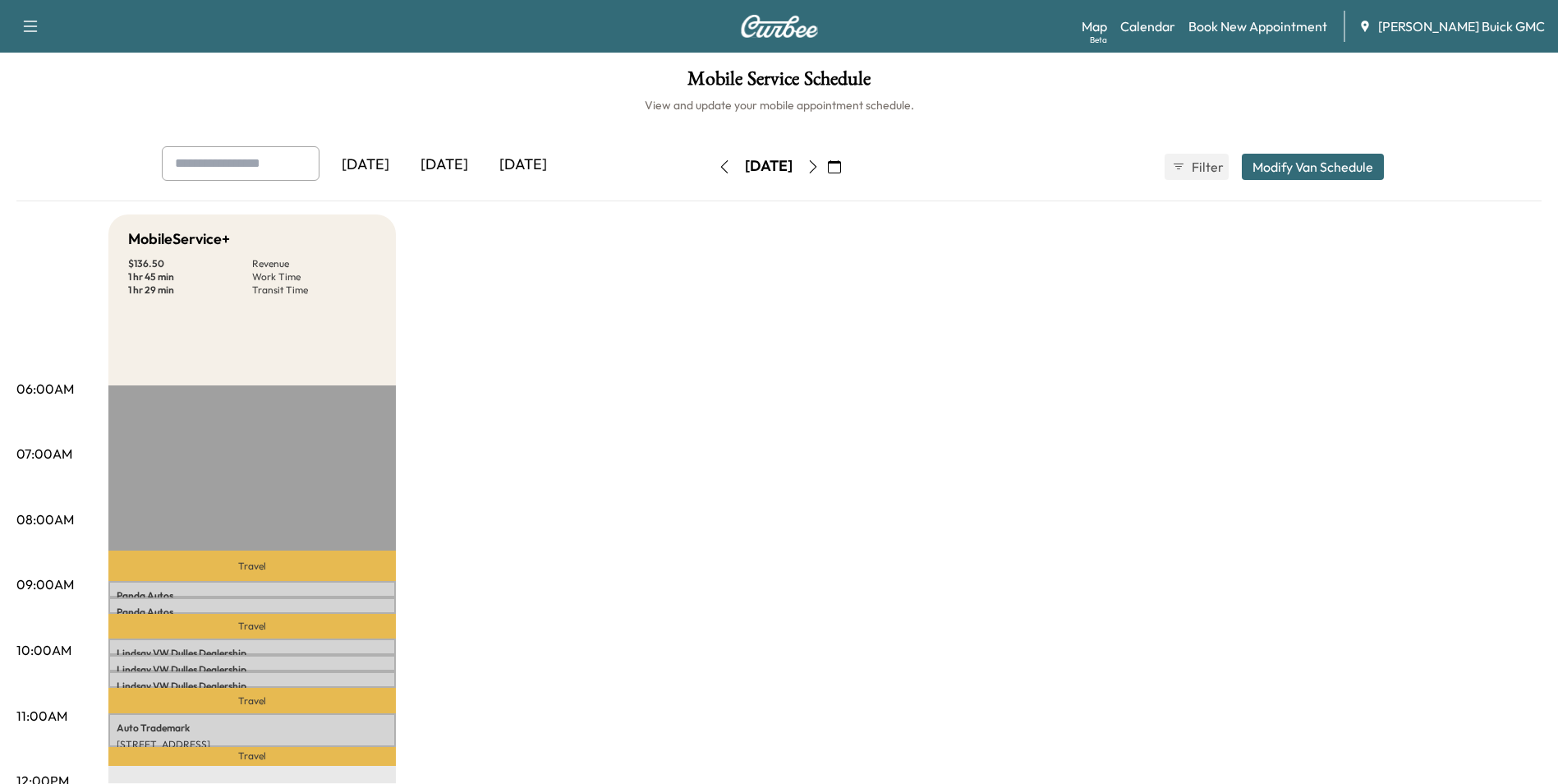
click at [1275, 25] on link "Book New Appointment" at bounding box center [1258, 27] width 139 height 20
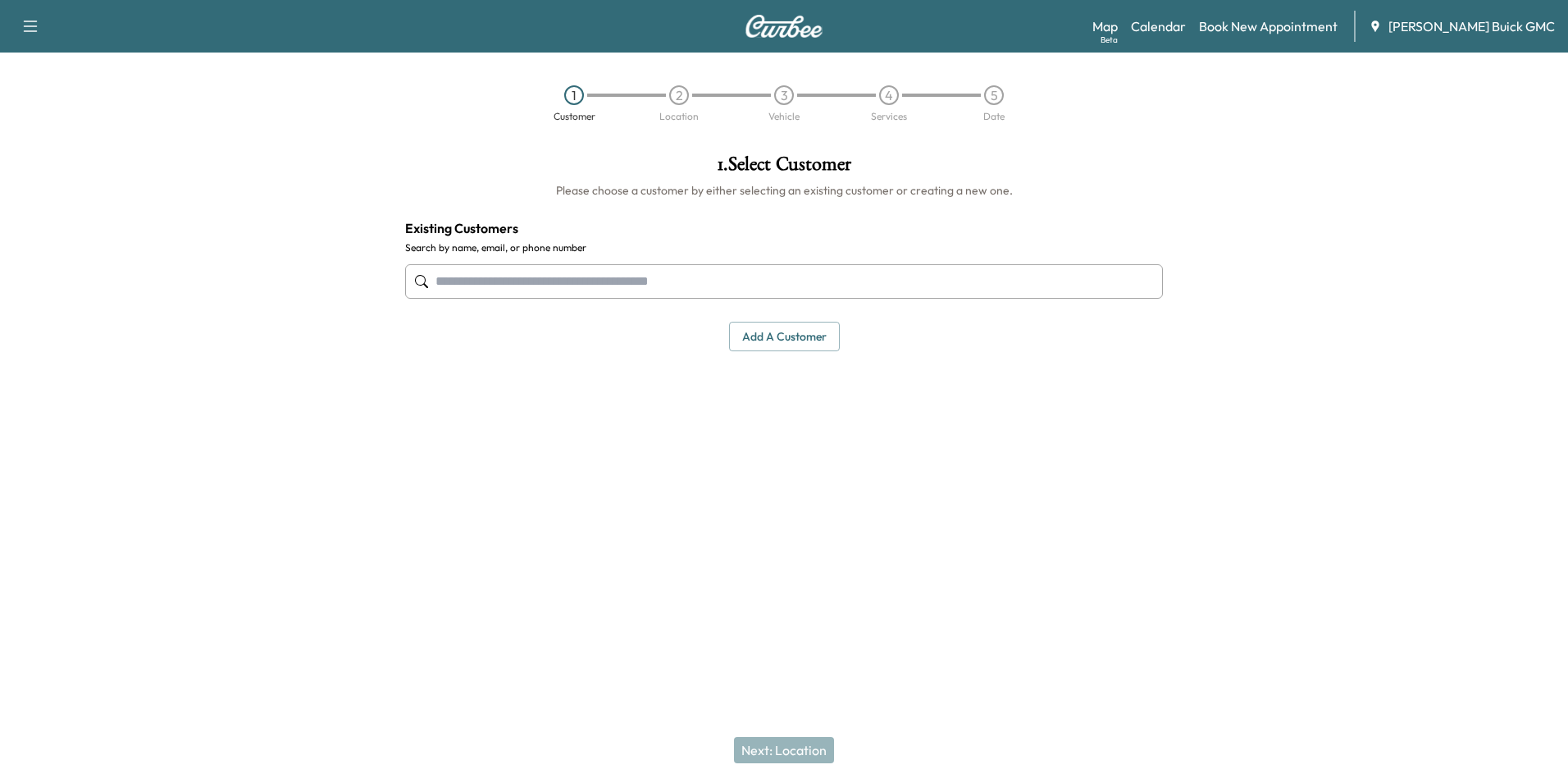
click at [606, 280] on input "text" at bounding box center [784, 280] width 758 height 34
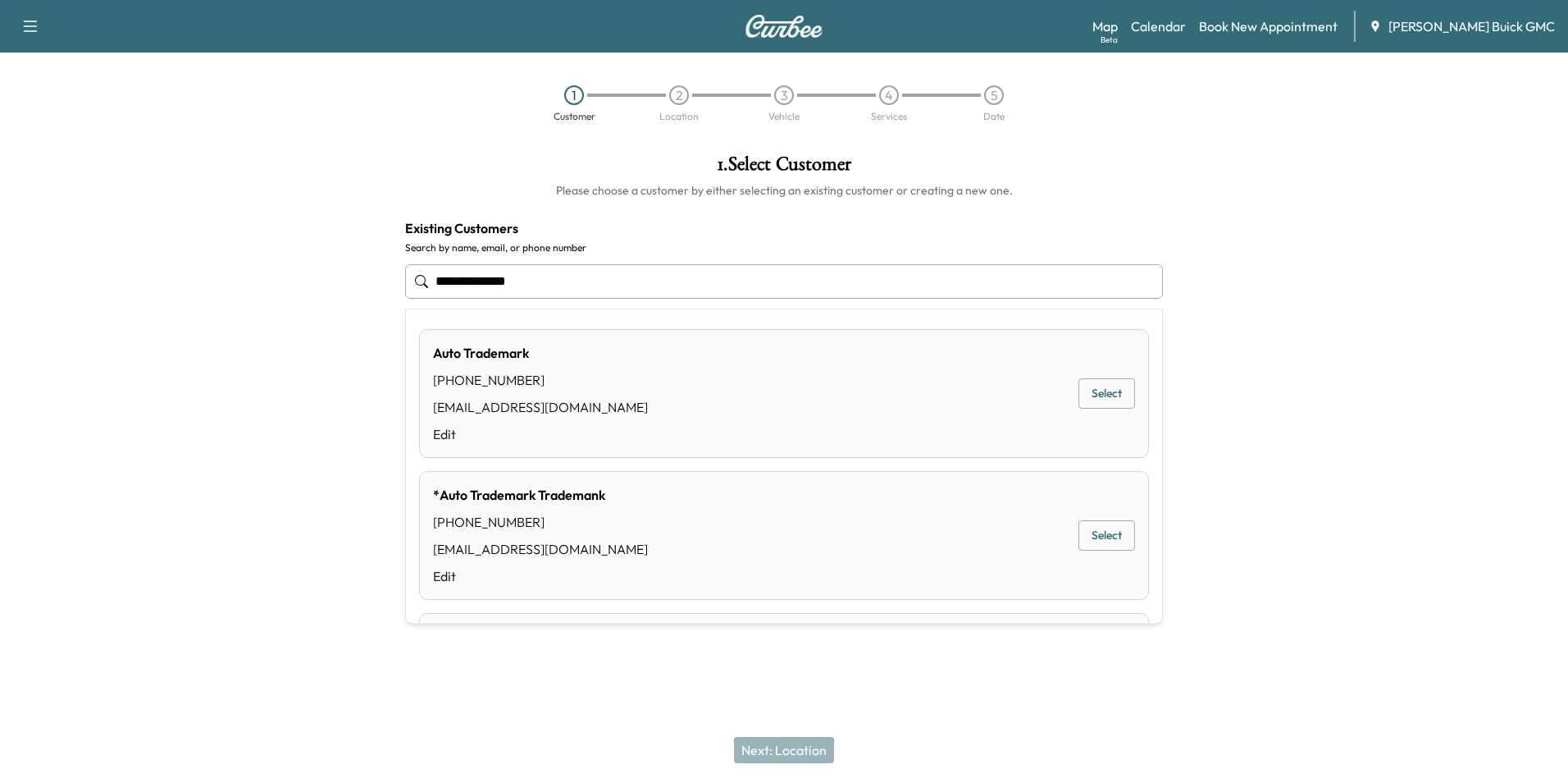
click at [1082, 389] on button "Select" at bounding box center [1107, 394] width 57 height 30
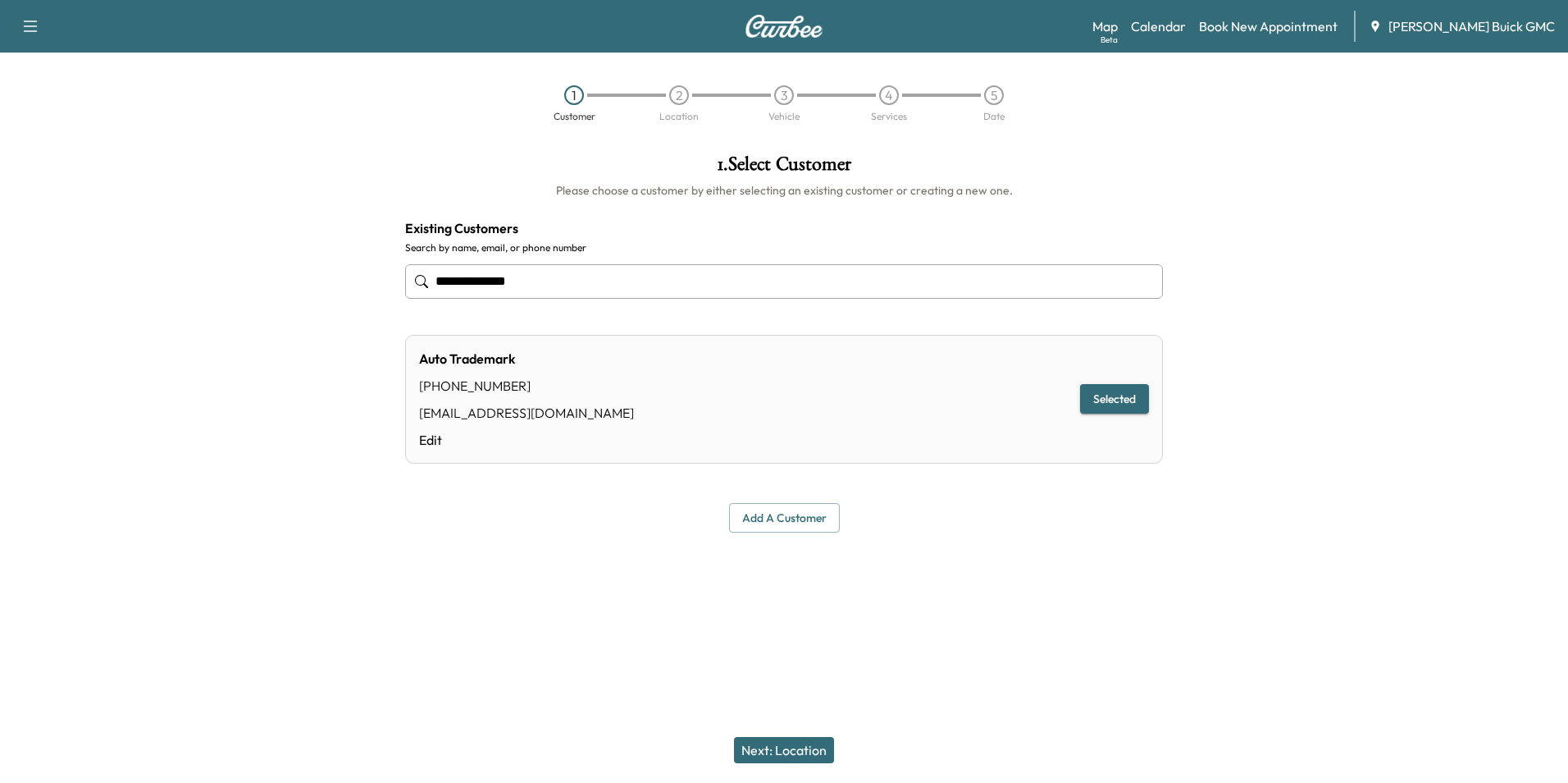
type input "**********"
click at [788, 749] on button "Next: Location" at bounding box center [784, 750] width 100 height 27
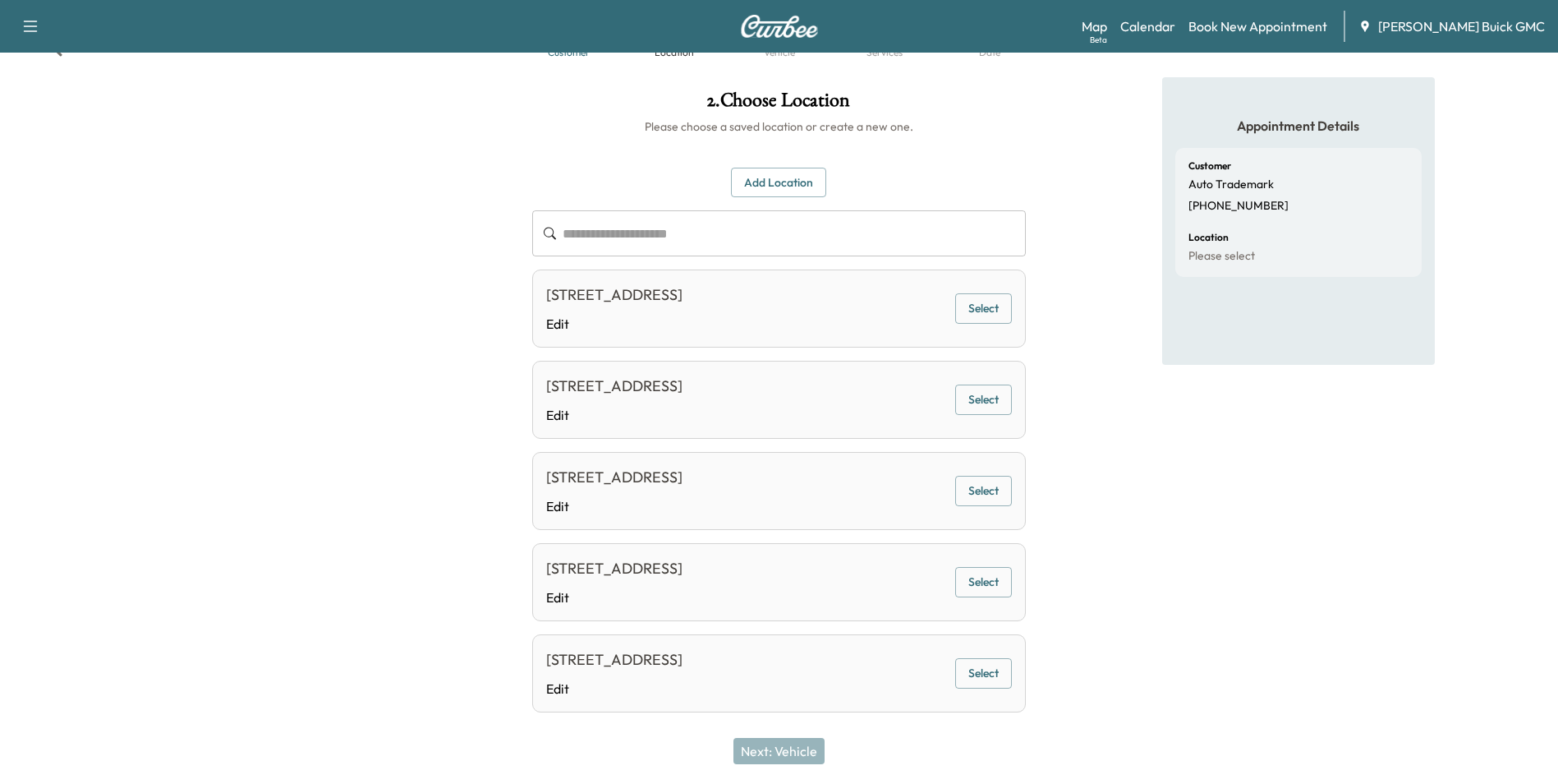
scroll to position [137, 0]
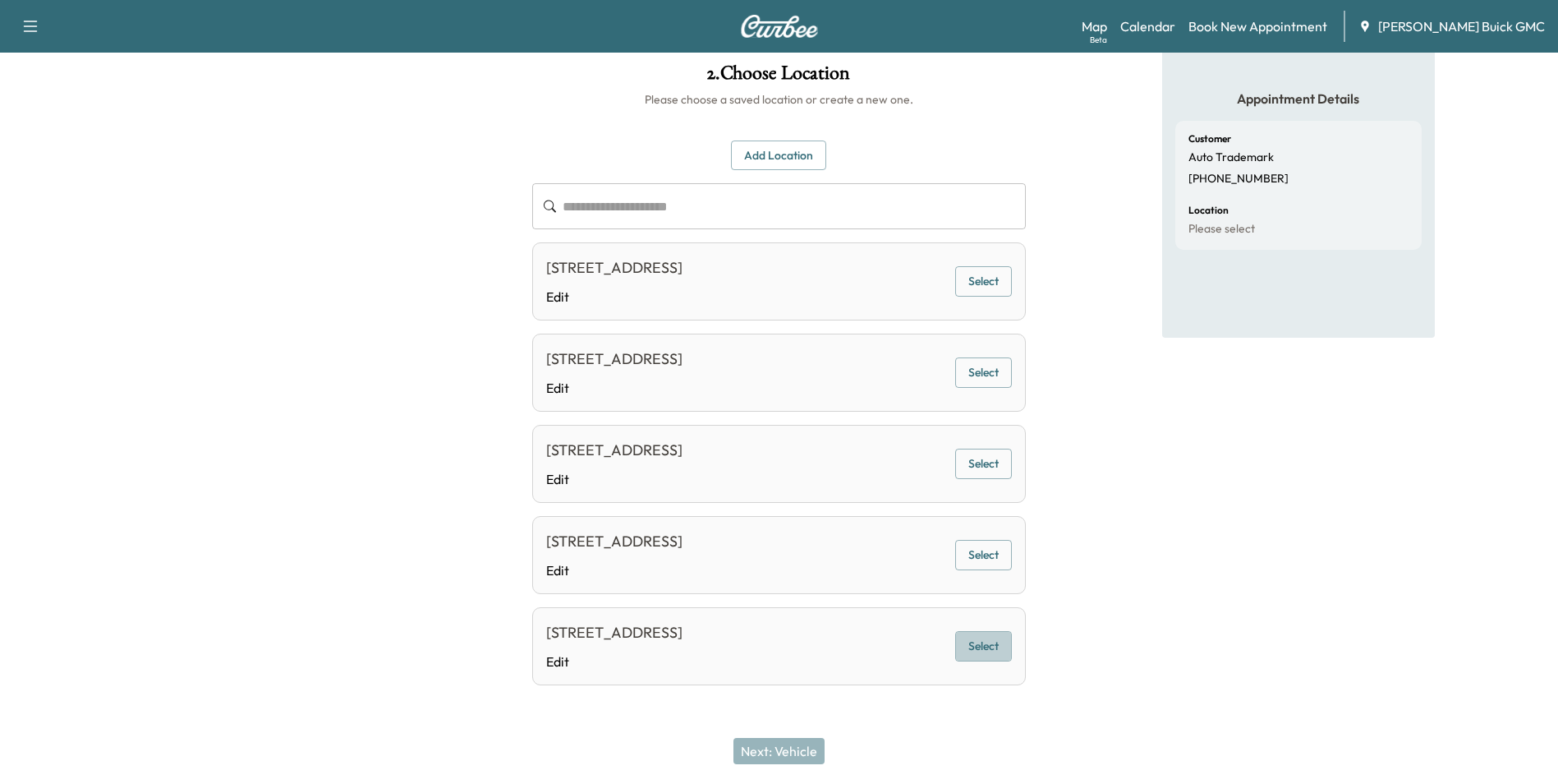
click at [988, 646] on button "Select" at bounding box center [984, 646] width 57 height 30
click at [801, 750] on button "Next: Vehicle" at bounding box center [778, 751] width 91 height 27
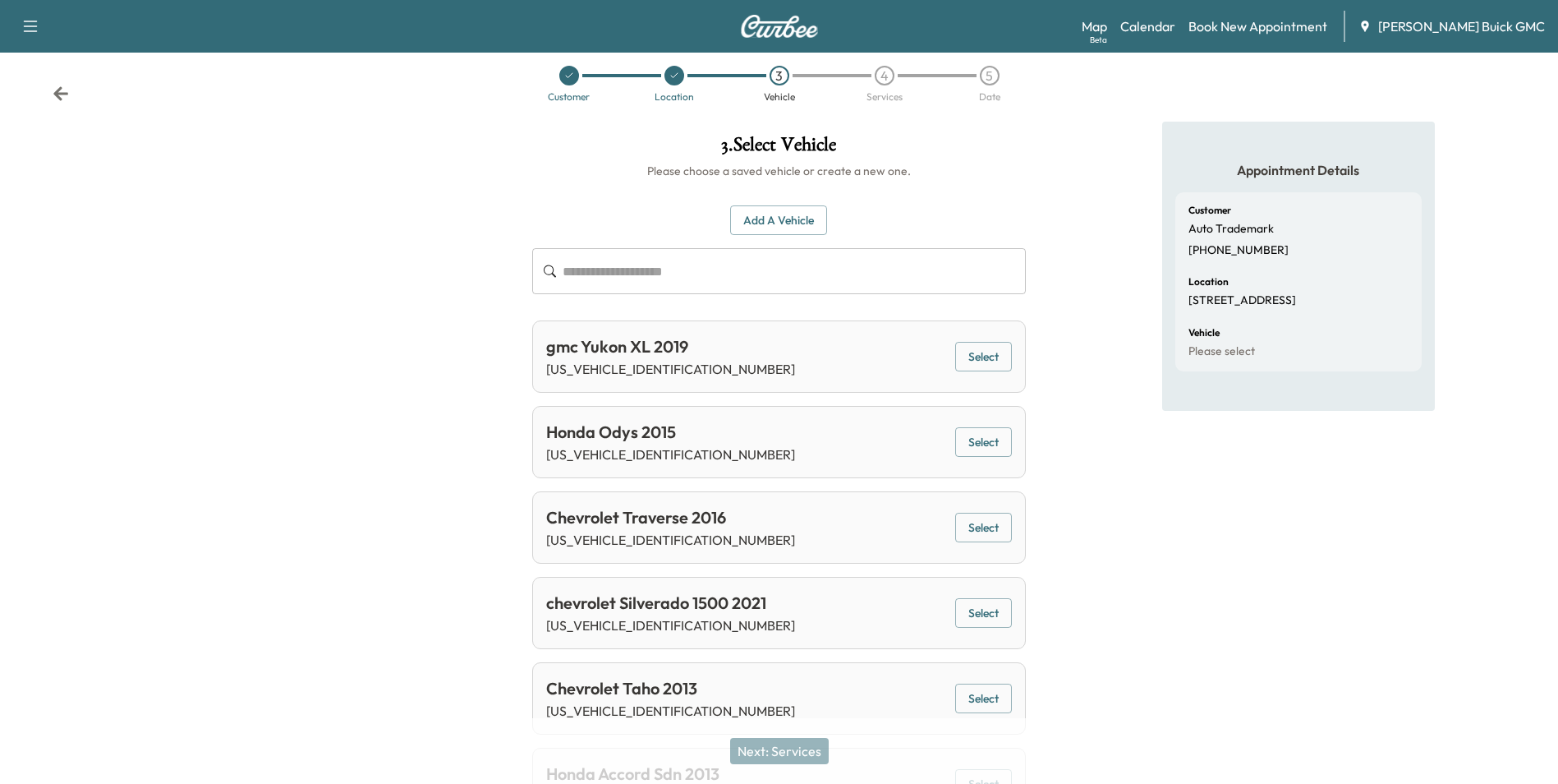
scroll to position [0, 0]
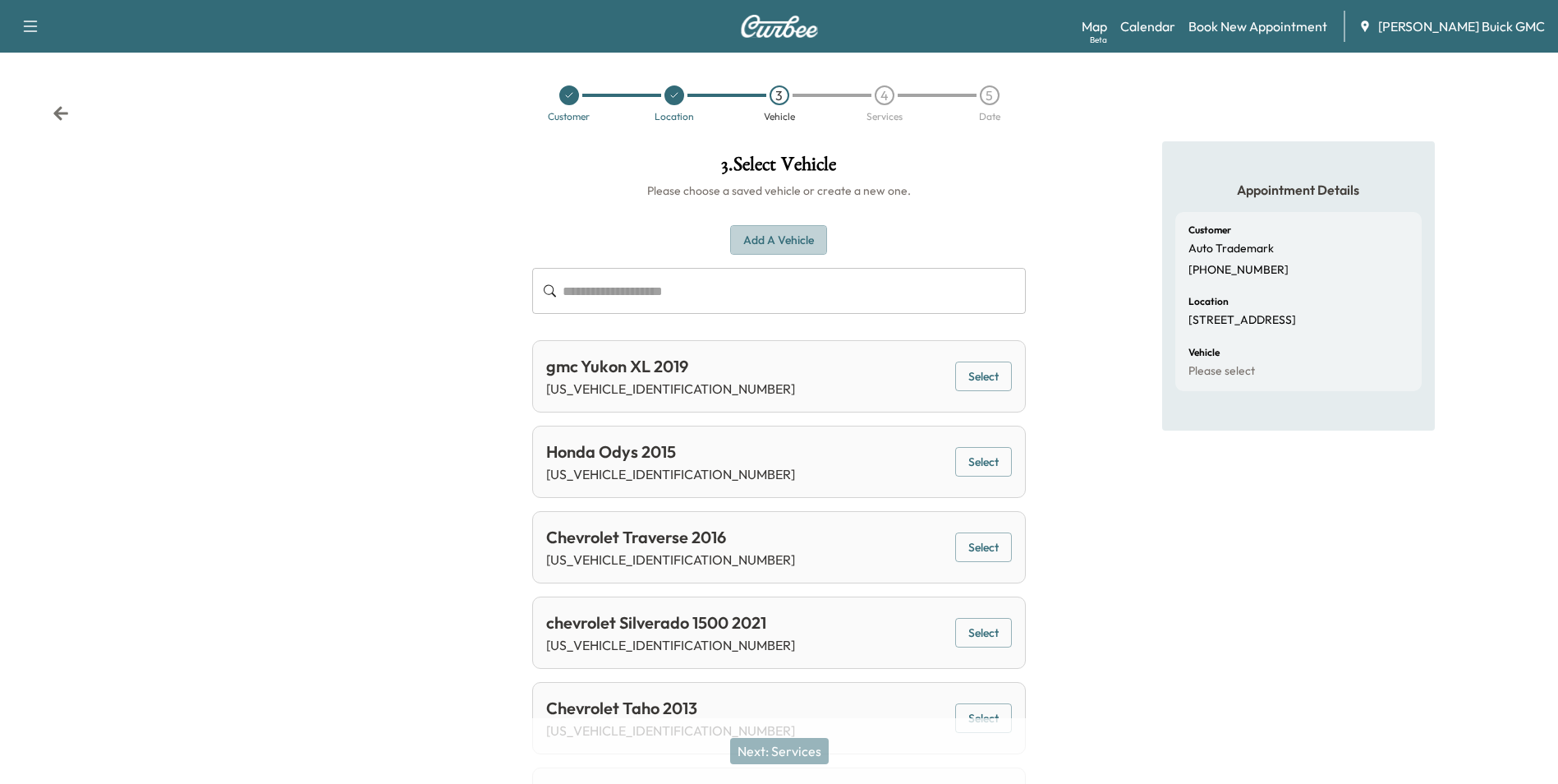
click at [768, 237] on button "Add a Vehicle" at bounding box center [779, 240] width 97 height 30
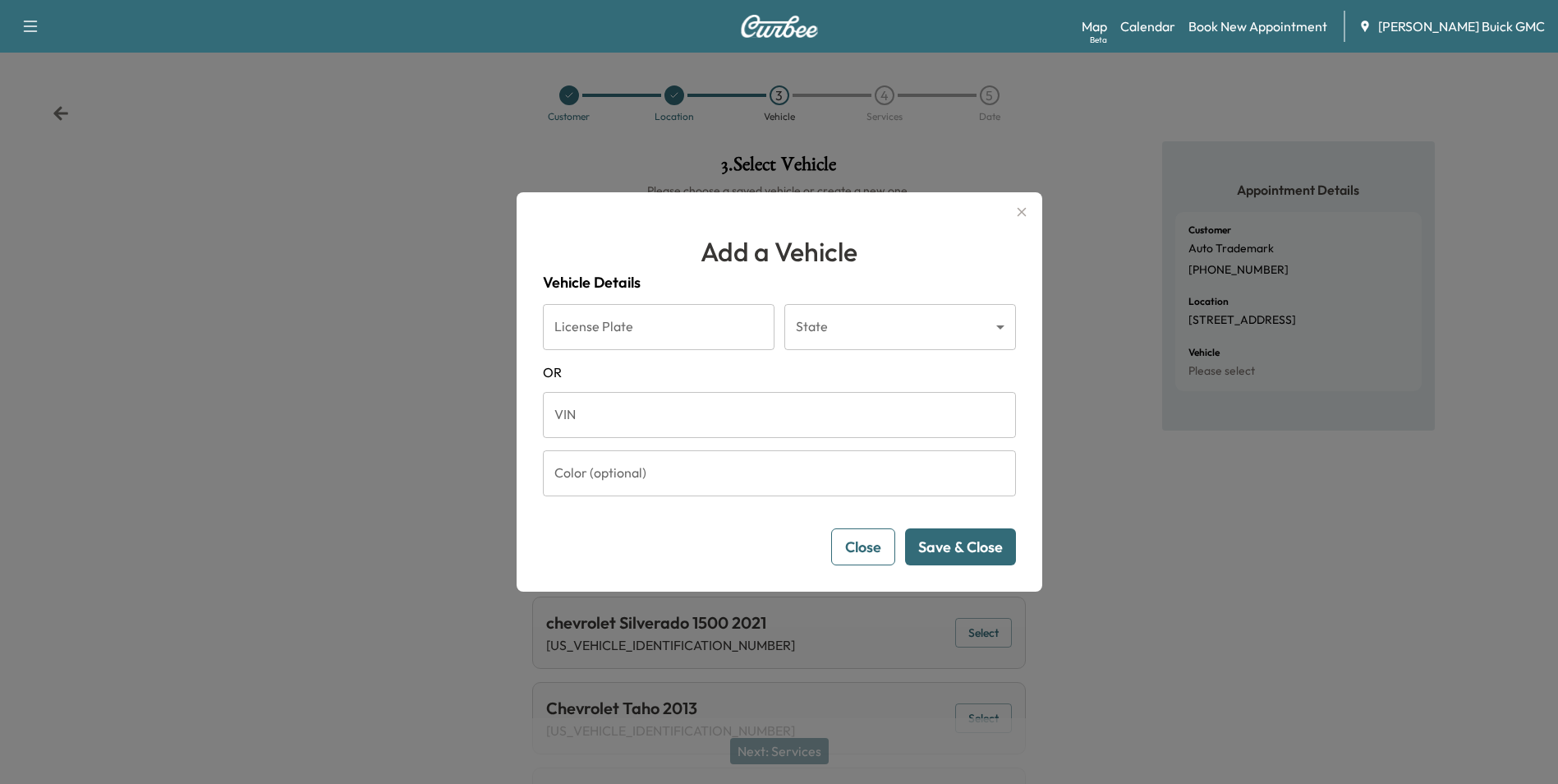
drag, startPoint x: 672, startPoint y: 413, endPoint x: 679, endPoint y: 411, distance: 7.3
click at [672, 413] on input "VIN" at bounding box center [780, 414] width 473 height 46
type input "**********"
click at [964, 547] on button "Save & Close" at bounding box center [961, 547] width 111 height 37
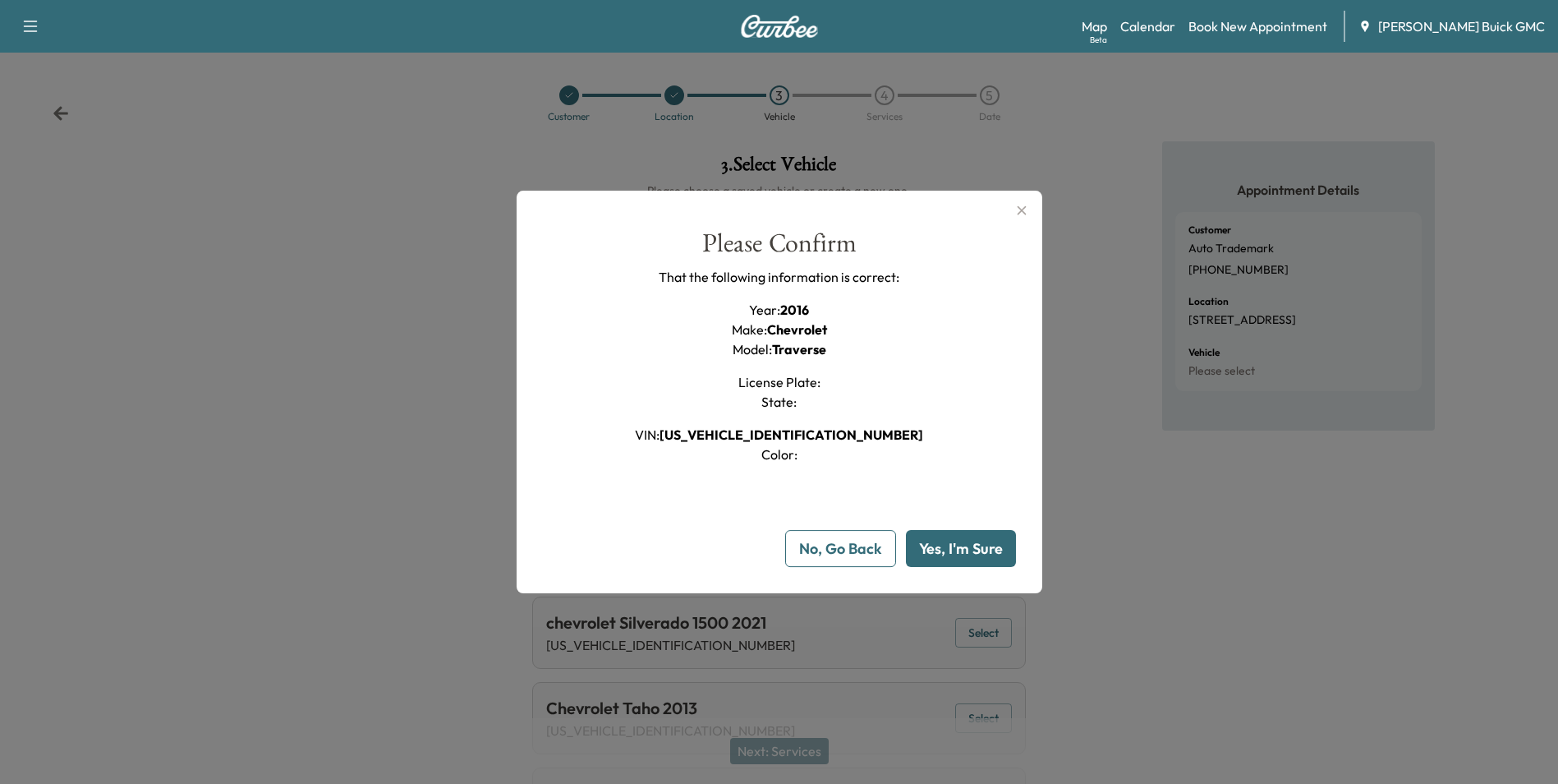
click at [964, 547] on button "Yes, I'm Sure" at bounding box center [961, 548] width 110 height 37
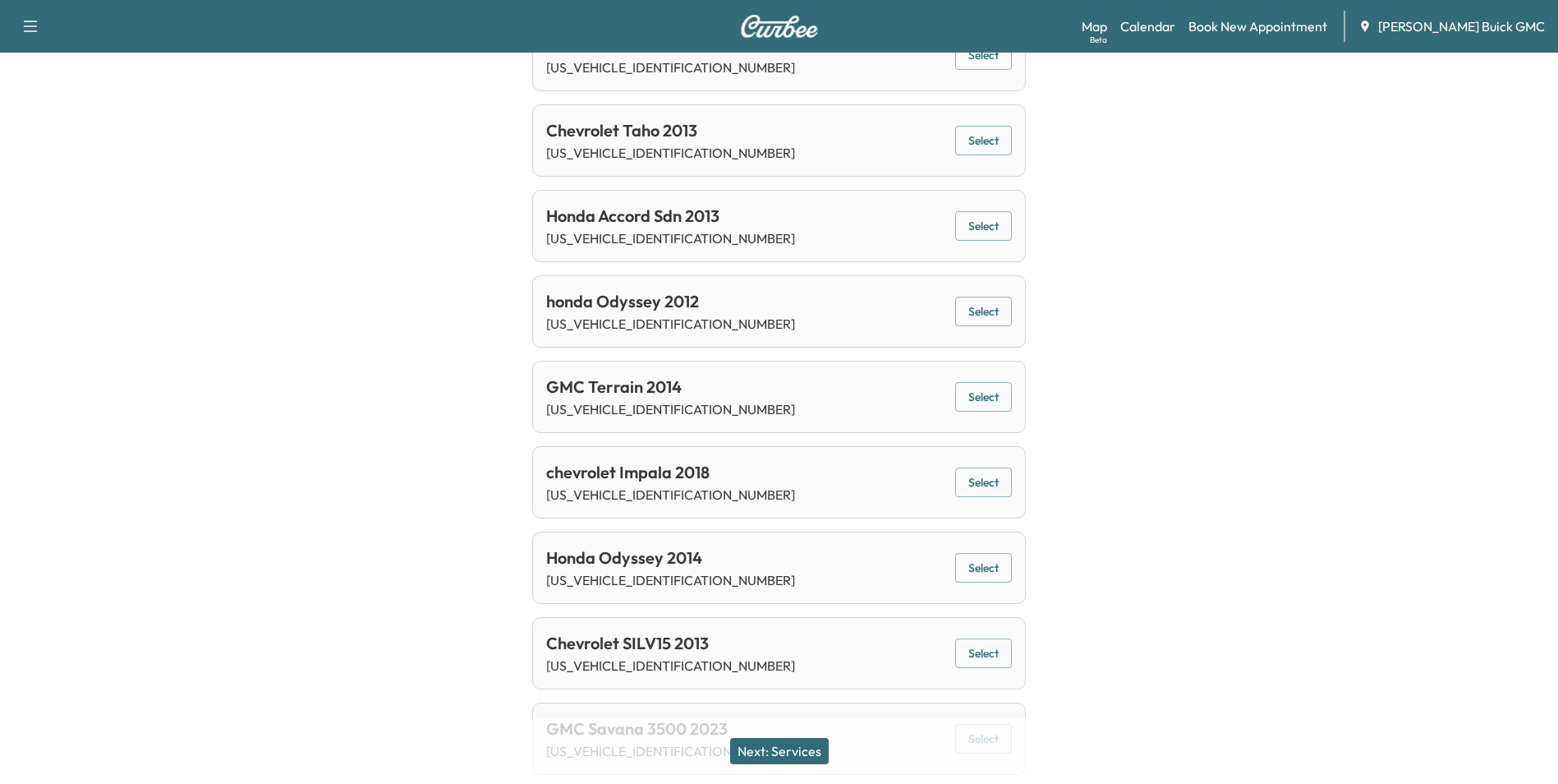
scroll to position [657, 0]
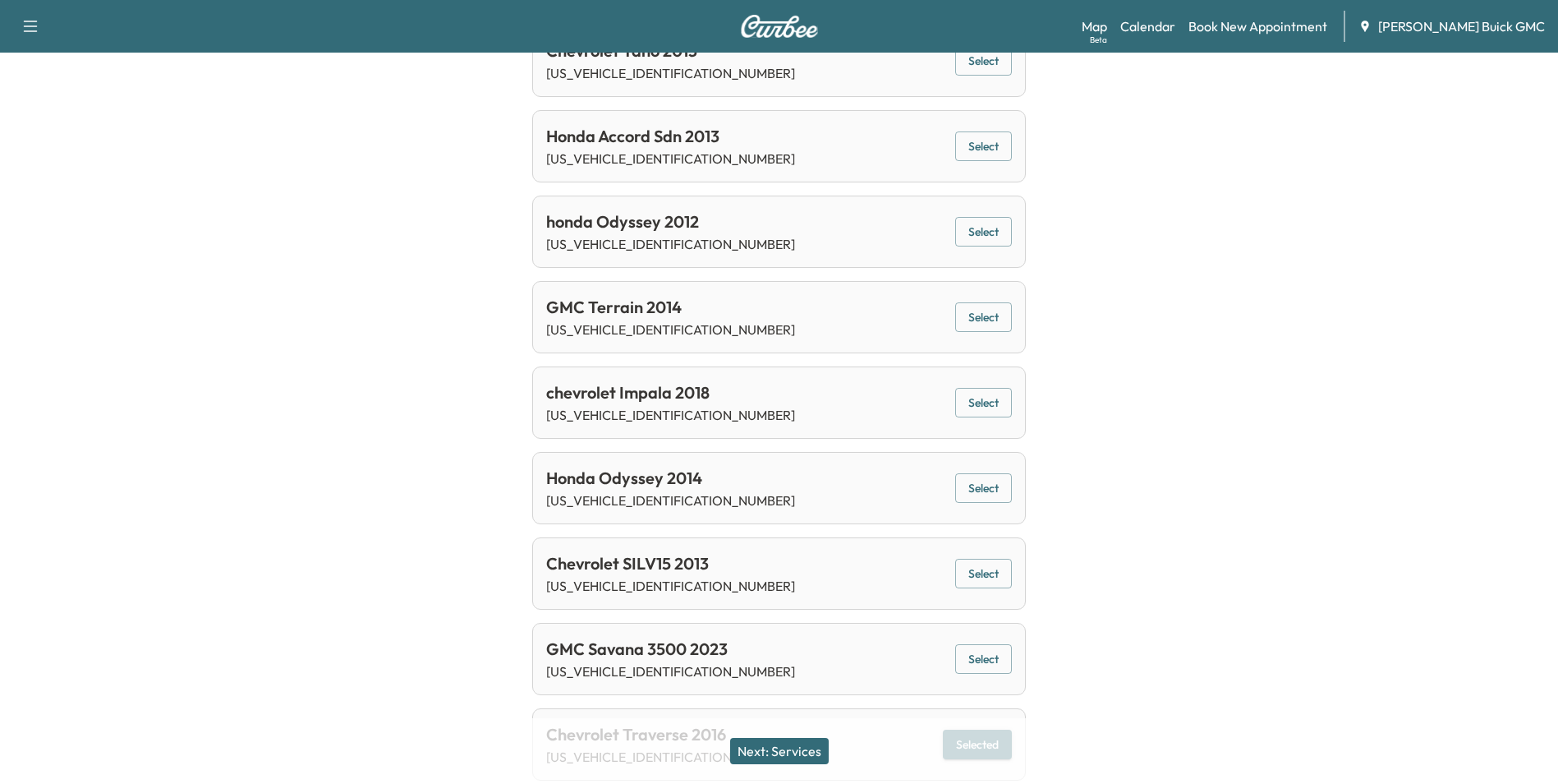
click at [788, 752] on button "Next: Services" at bounding box center [780, 751] width 98 height 27
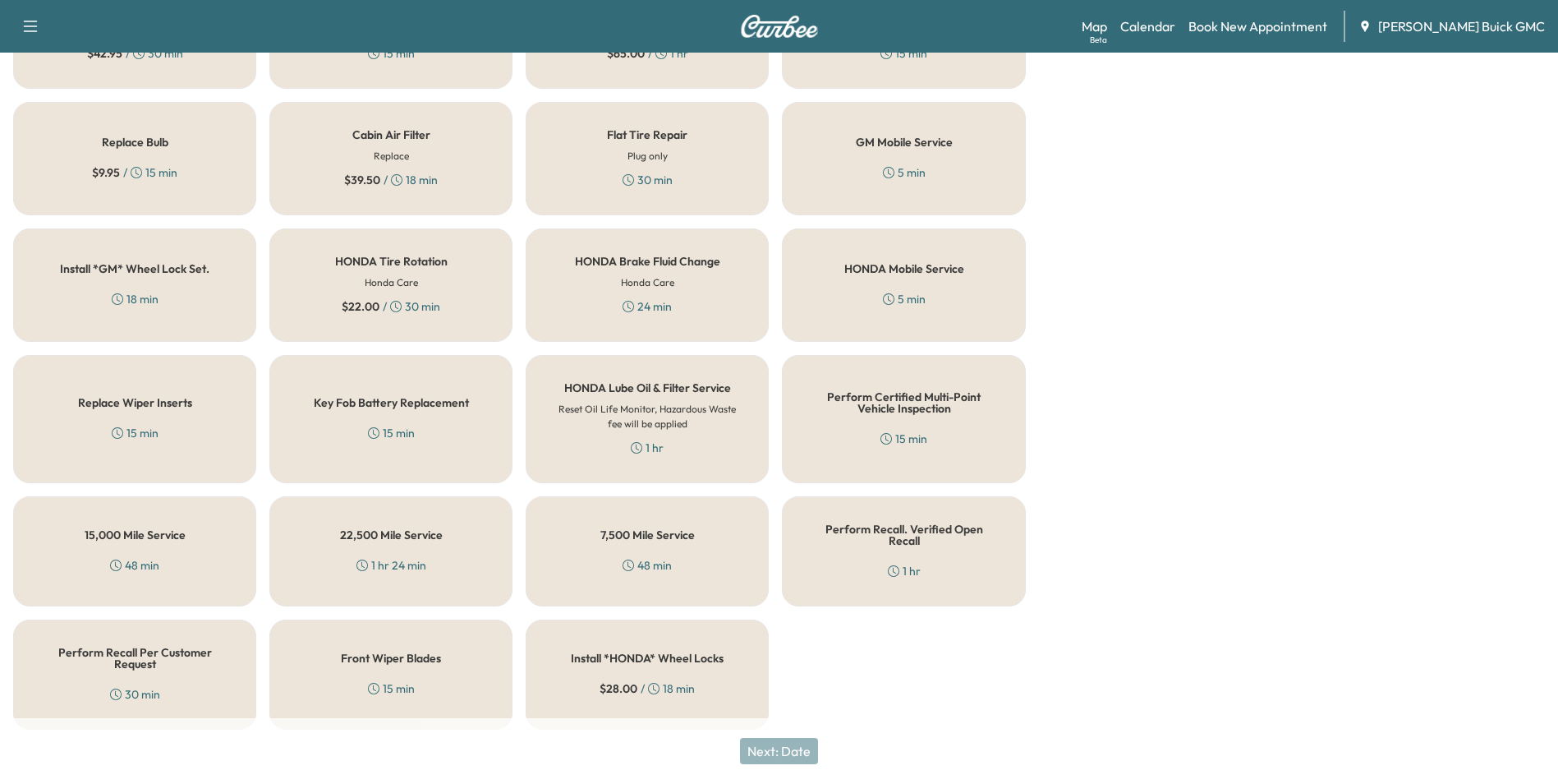
click at [113, 663] on div "Perform Recall Per Customer Request 30 min" at bounding box center [135, 674] width 243 height 110
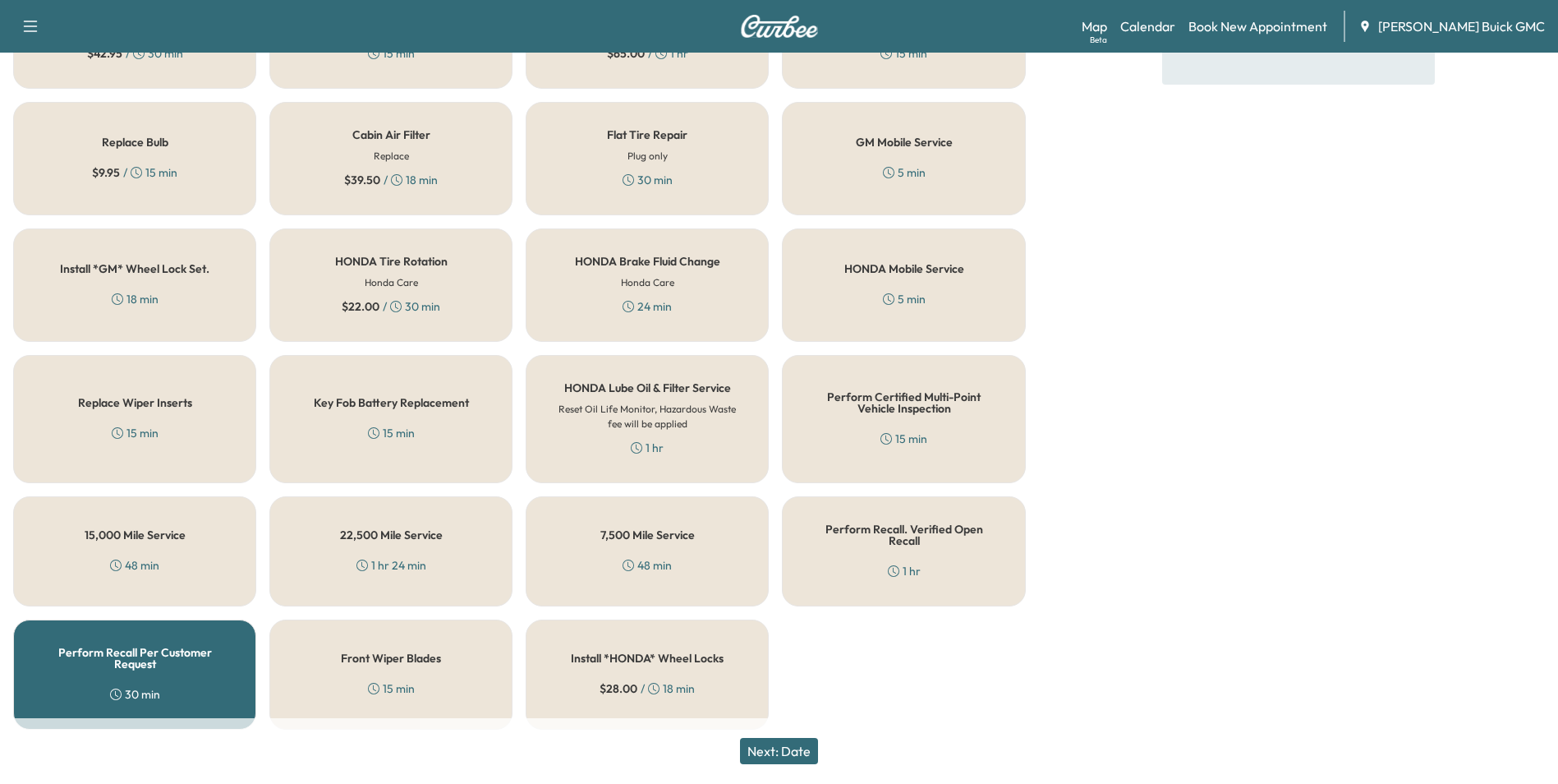
click at [784, 755] on button "Next: Date" at bounding box center [779, 751] width 78 height 27
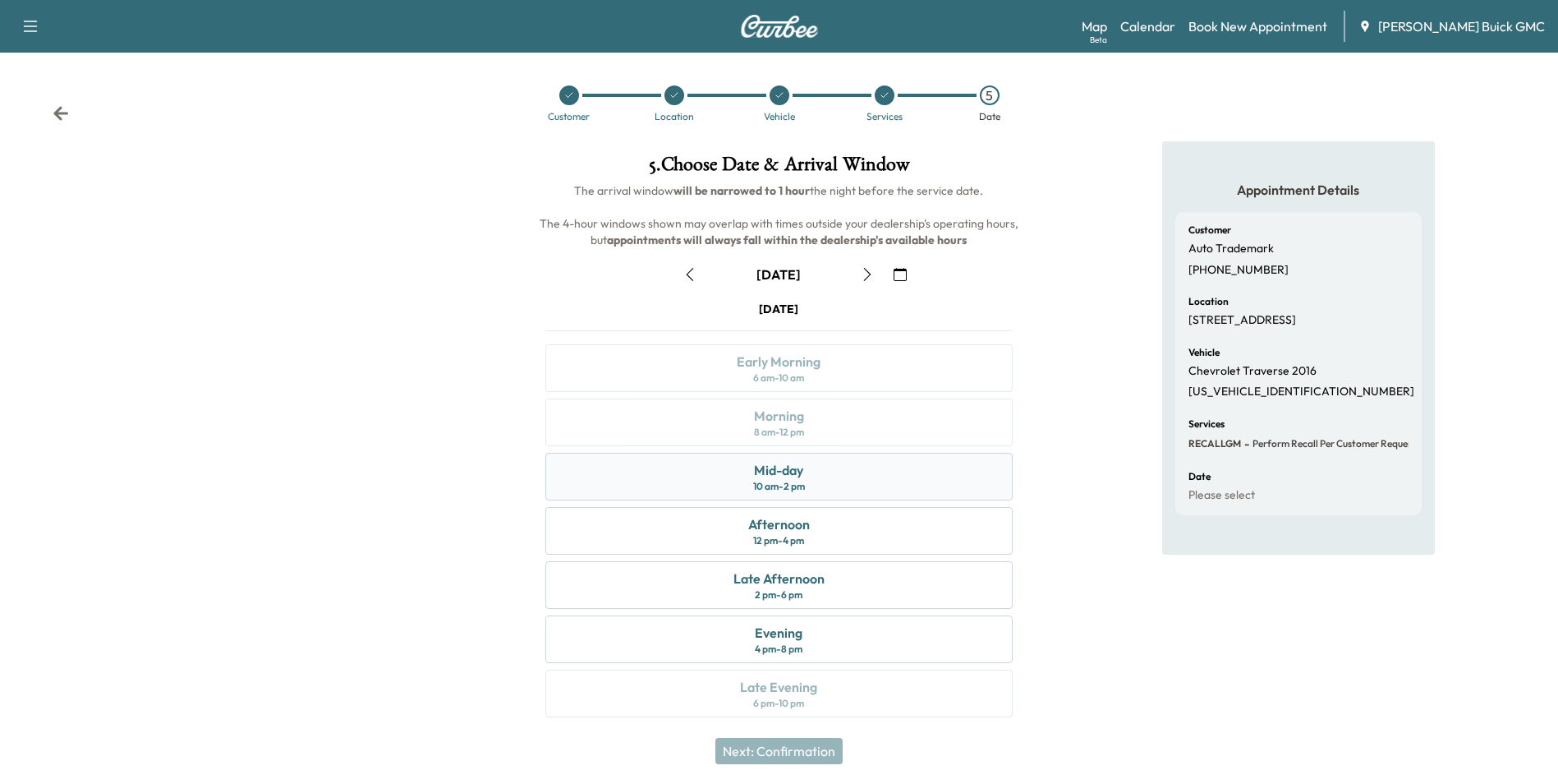
click at [824, 474] on div "Mid-day 10 am - 2 pm" at bounding box center [779, 476] width 467 height 47
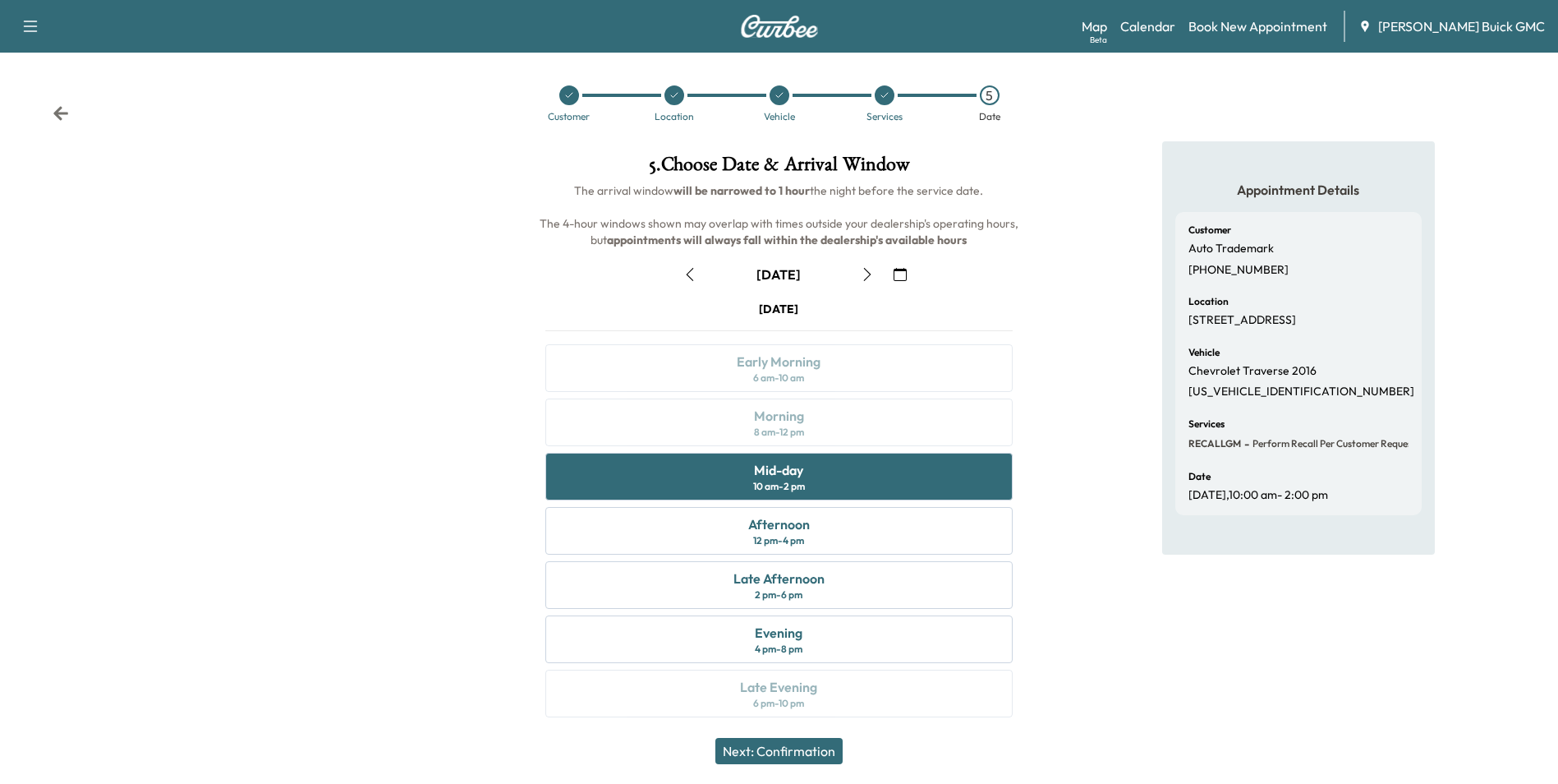
click at [810, 745] on button "Next: Confirmation" at bounding box center [779, 751] width 127 height 27
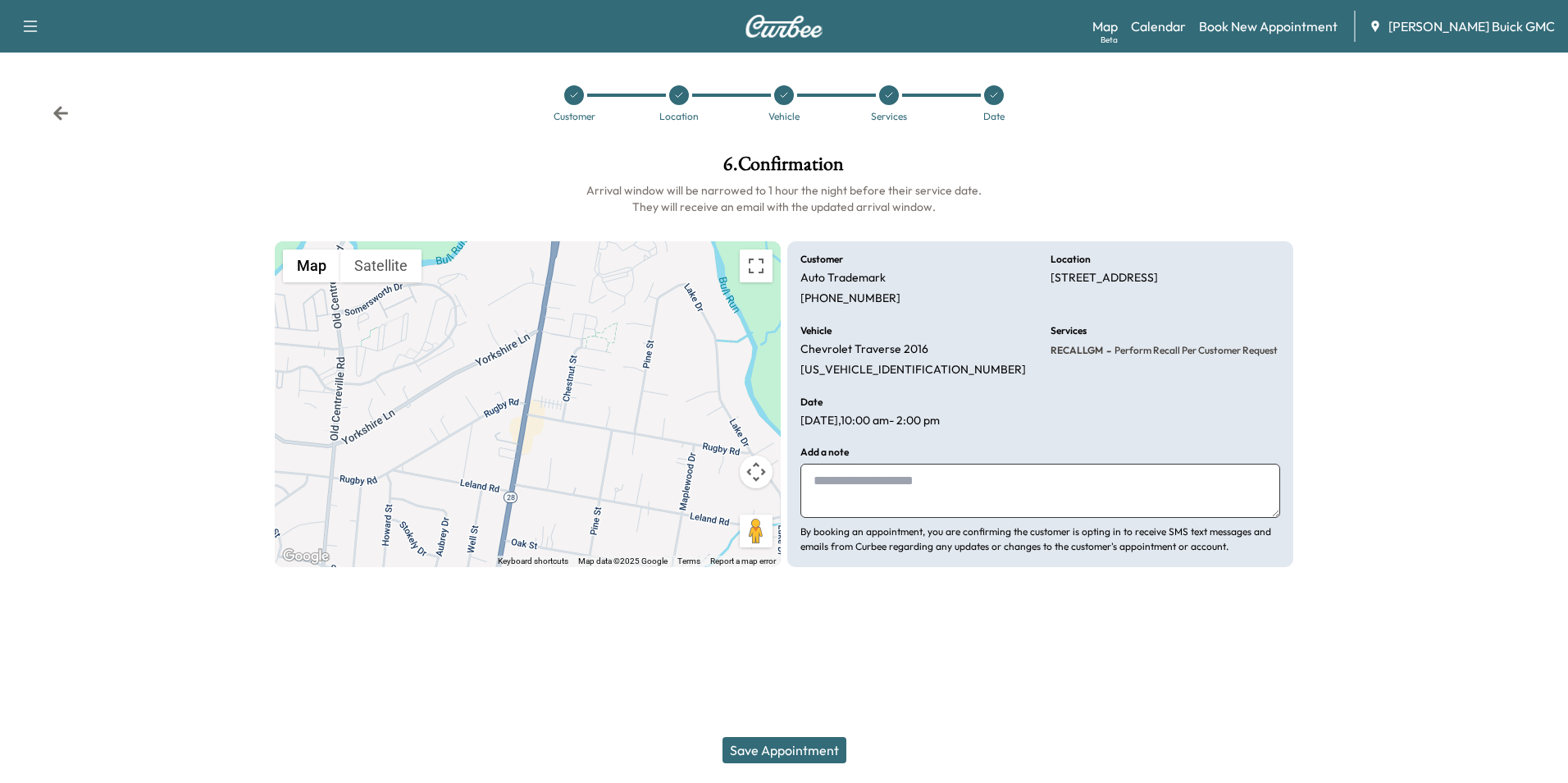
click at [863, 483] on textarea at bounding box center [1040, 490] width 480 height 54
type textarea "**********"
click at [809, 746] on button "Save Appointment" at bounding box center [784, 750] width 124 height 27
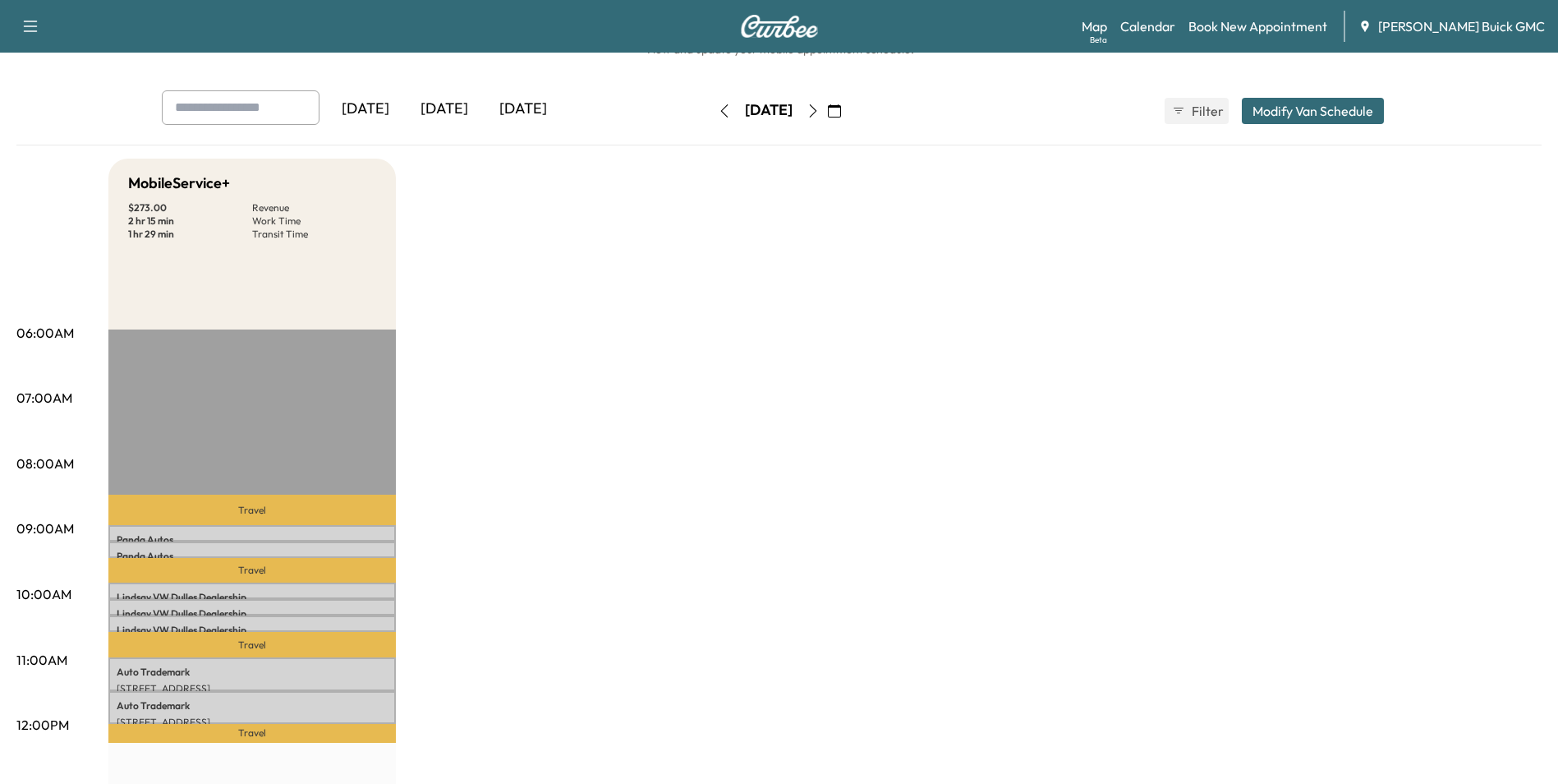
scroll to position [82, 0]
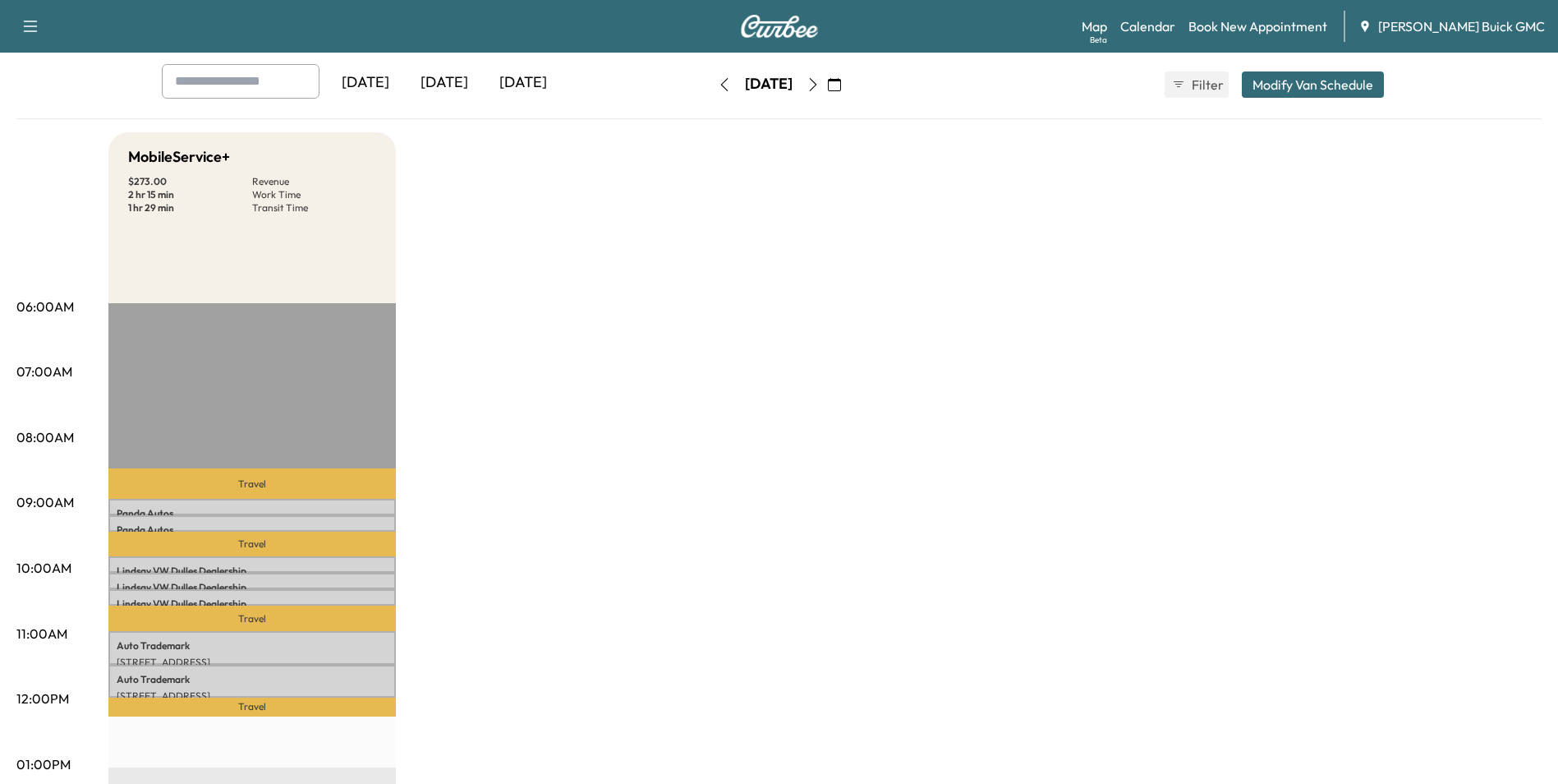
click at [745, 325] on div "MobileService+ $ 273.00 Revenue 2 hr 15 min Work Time 1 hr 29 min Transit Time …" at bounding box center [825, 748] width 1433 height 1232
click at [751, 317] on div "MobileService+ $ 273.00 Revenue 2 hr 15 min Work Time 1 hr 29 min Transit Time …" at bounding box center [825, 748] width 1433 height 1232
click at [837, 202] on div "MobileService+ $ 273.00 Revenue 2 hr 15 min Work Time 1 hr 29 min Transit Time …" at bounding box center [825, 748] width 1433 height 1232
